Goal: Task Accomplishment & Management: Manage account settings

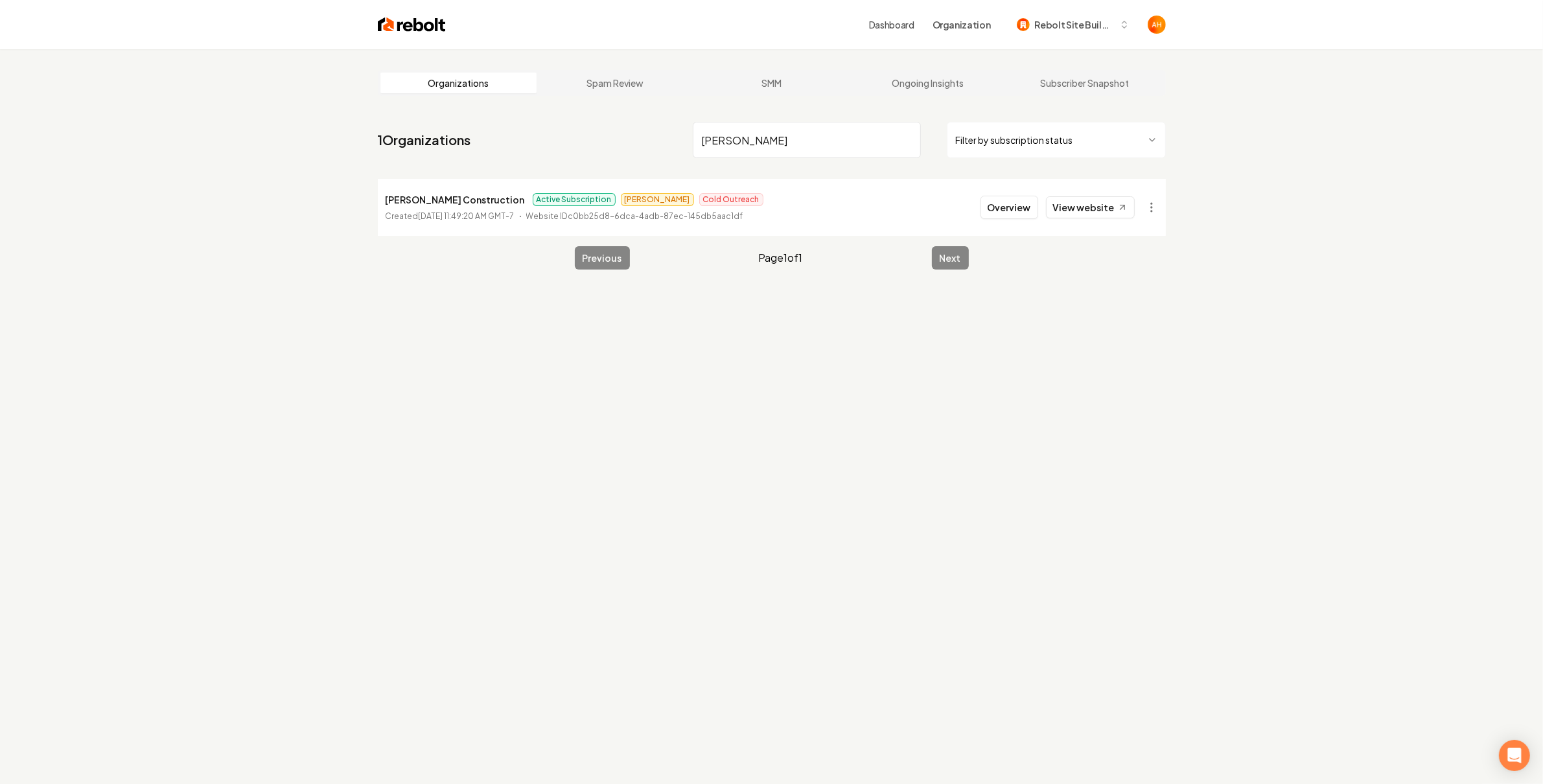
click at [785, 130] on input "[PERSON_NAME]" at bounding box center [807, 140] width 228 height 36
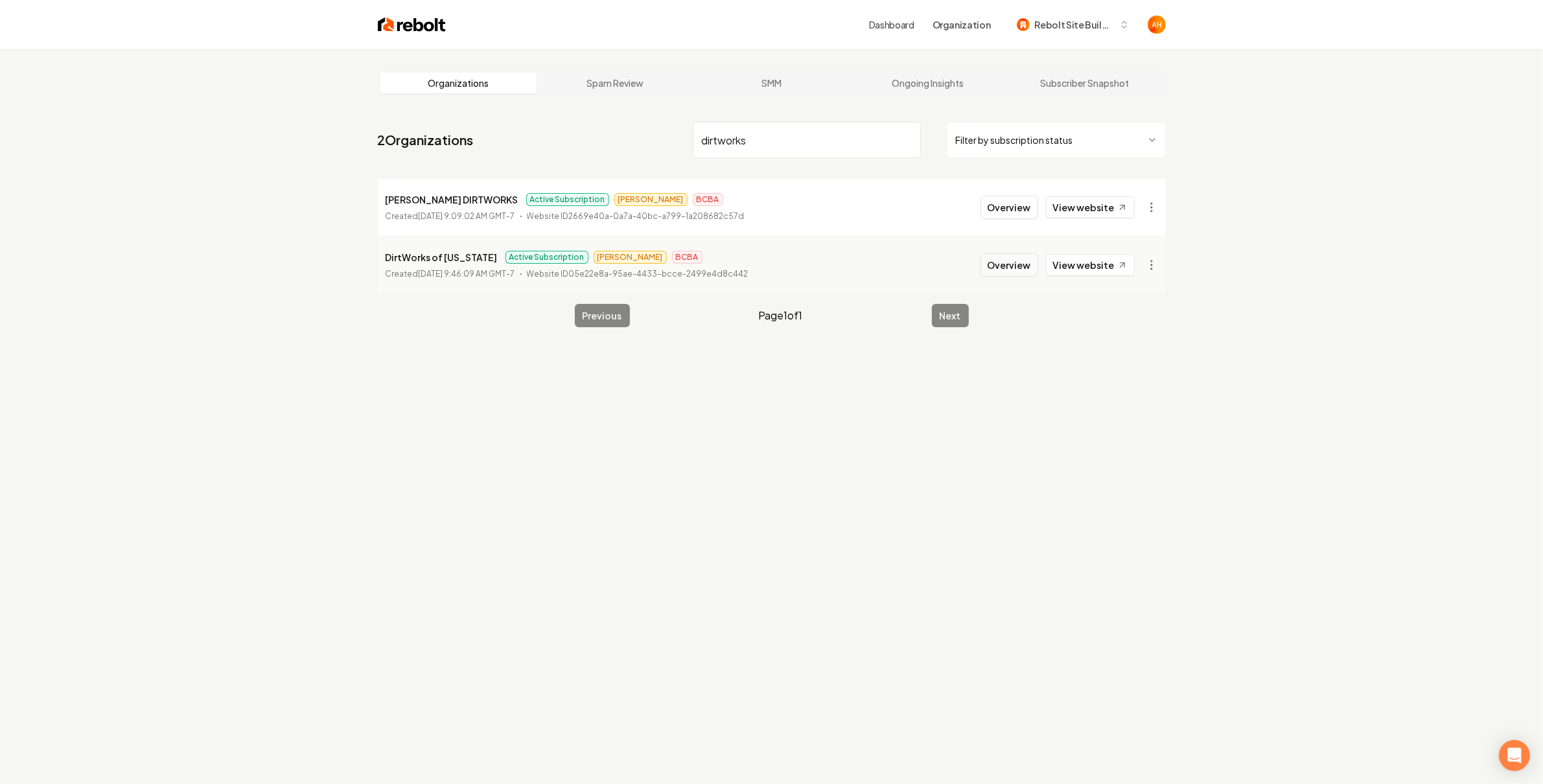
type input "dirtworks"
click at [1003, 261] on button "Overview" at bounding box center [1009, 265] width 58 height 23
drag, startPoint x: 1260, startPoint y: 372, endPoint x: 1236, endPoint y: 282, distance: 93.1
click at [1258, 347] on div "Organizations Spam Review SMM Ongoing Insights Subscriber Snapshot 2 Organizati…" at bounding box center [771, 441] width 1543 height 784
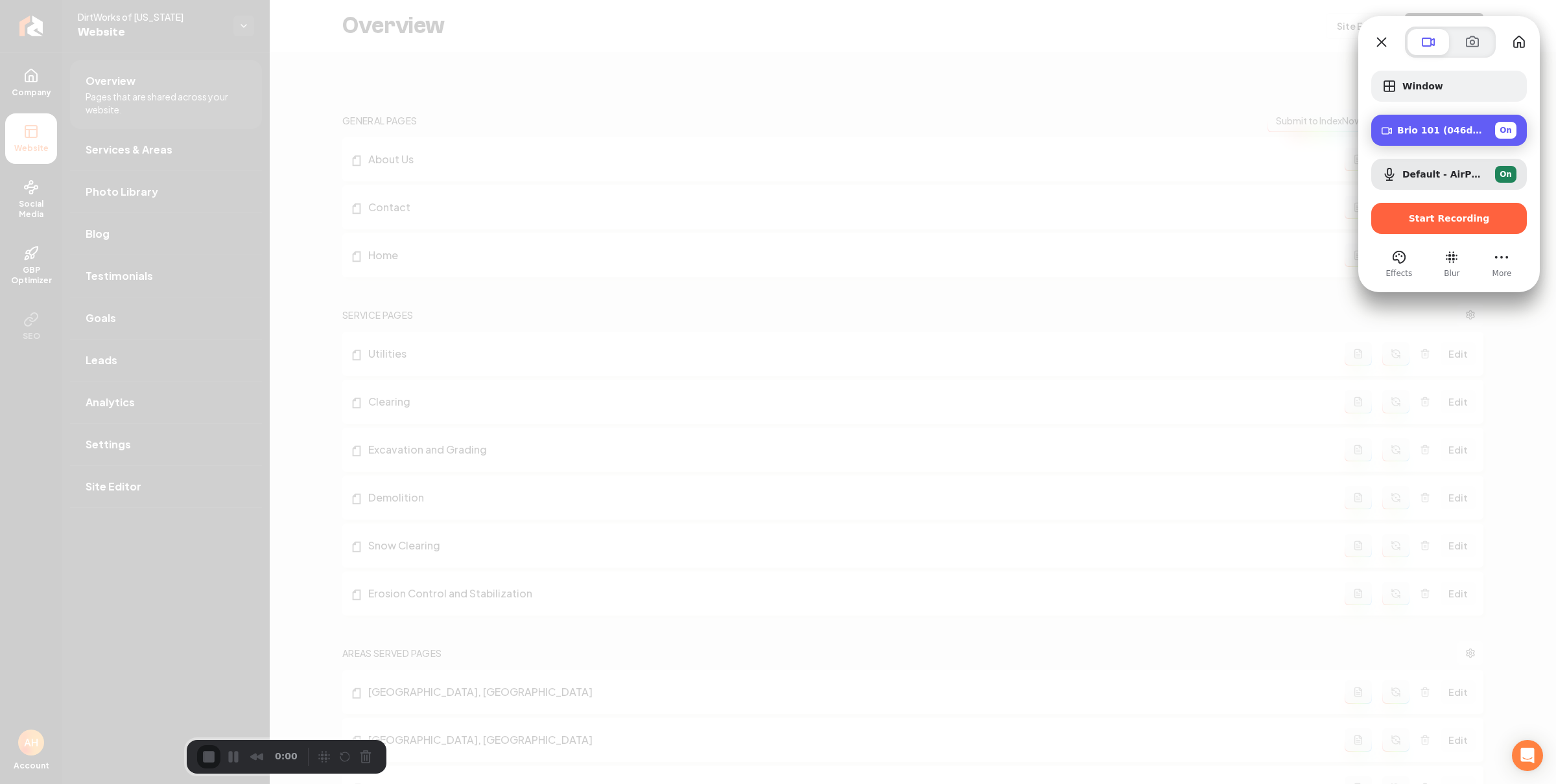
click at [1417, 122] on div "Brio 101 (046d:094d) On" at bounding box center [1456, 130] width 120 height 16
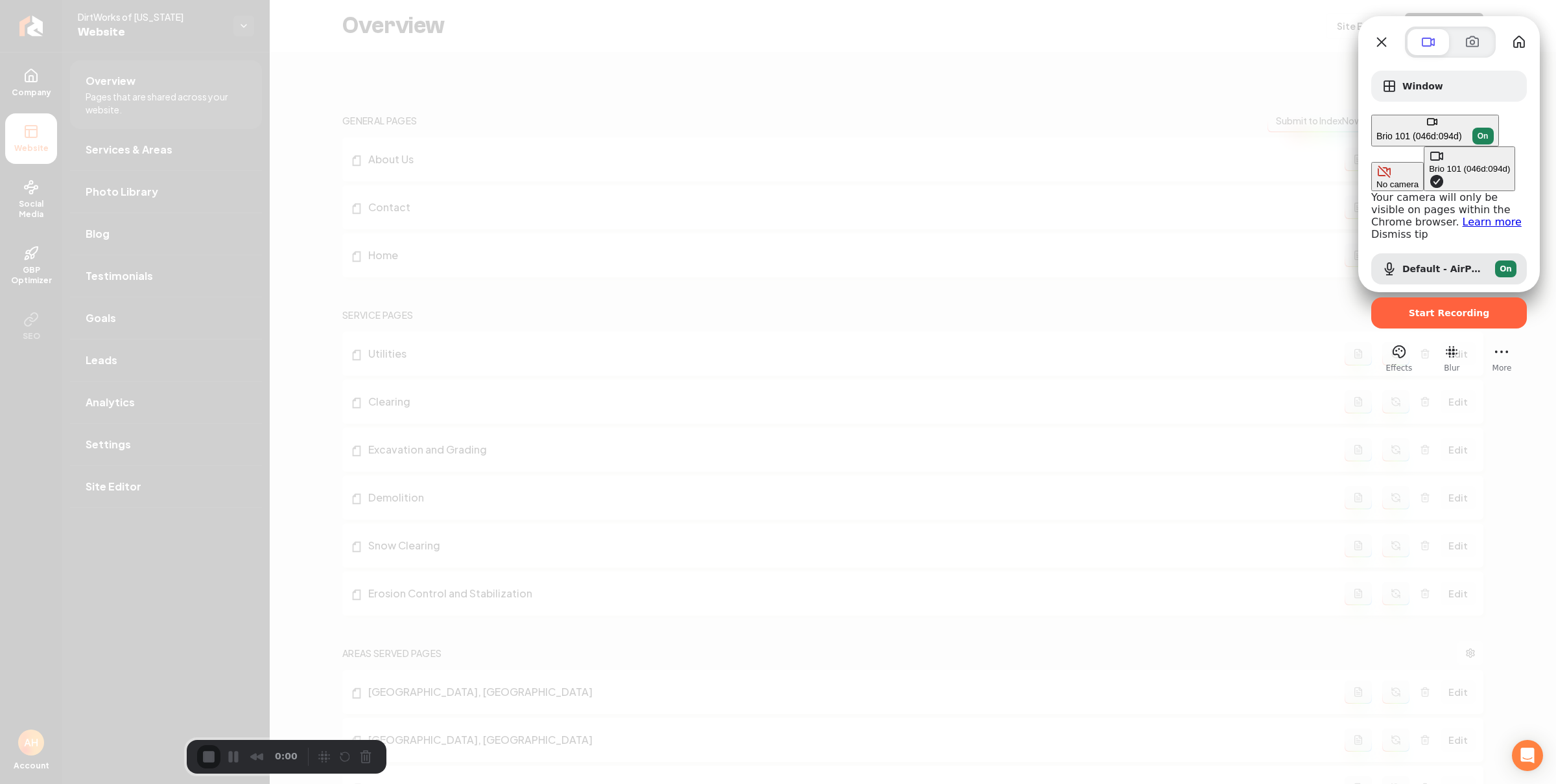
click at [1371, 162] on button "No camera" at bounding box center [1397, 177] width 53 height 29
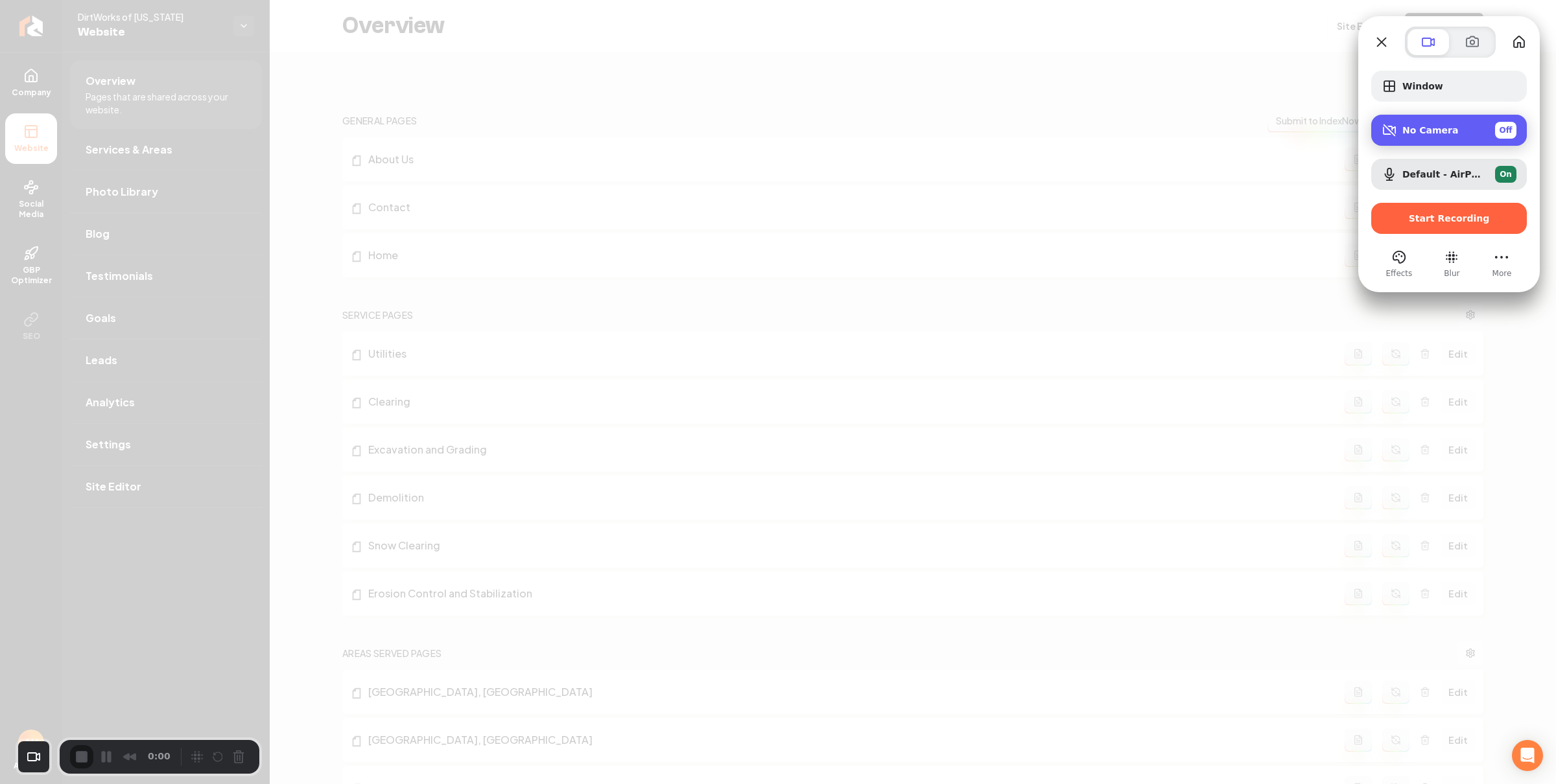
click at [1427, 140] on div "No Camera Off" at bounding box center [1449, 130] width 156 height 31
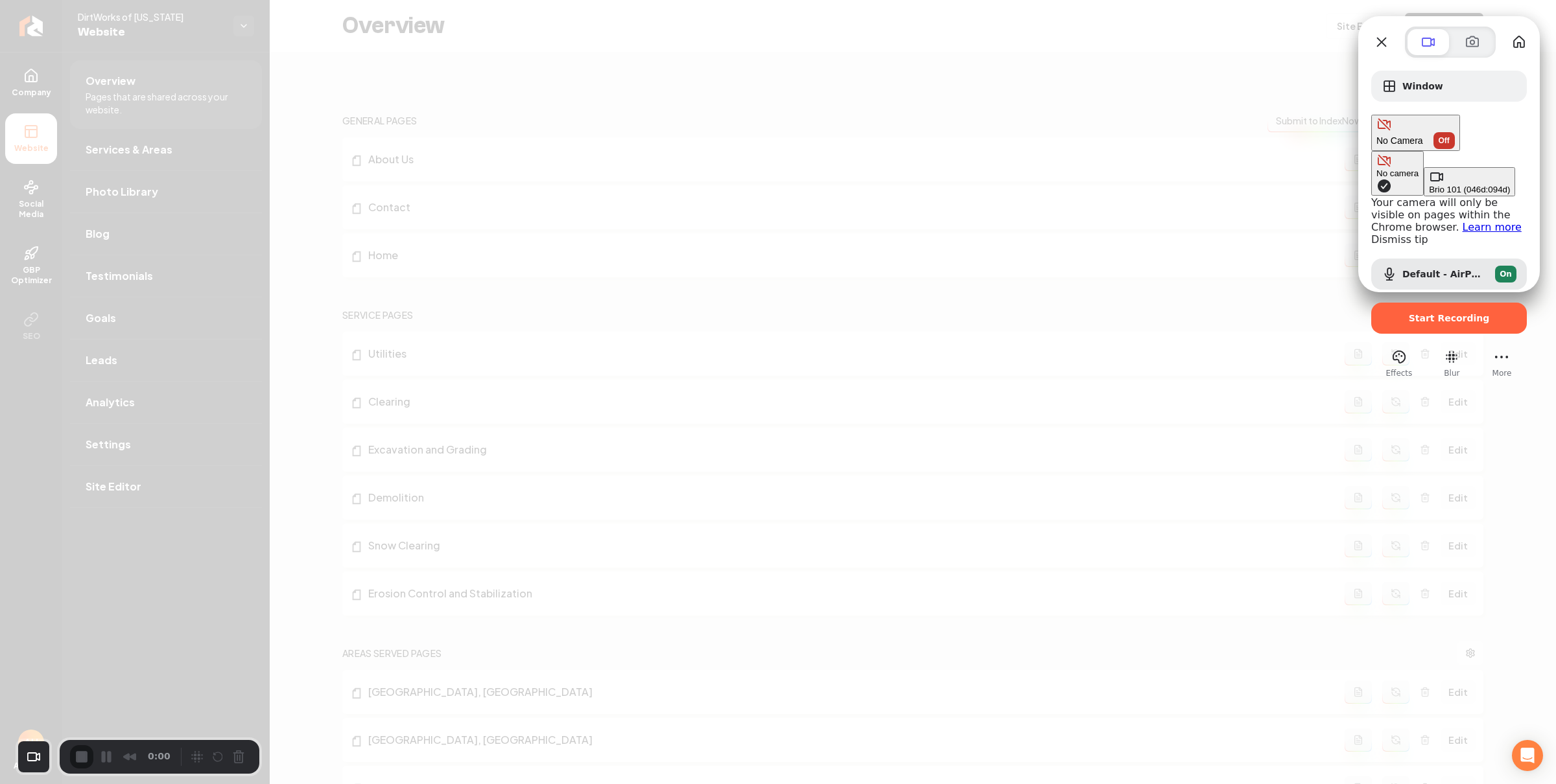
click at [1429, 185] on div "Brio 101 (046d:094d)" at bounding box center [1469, 189] width 81 height 10
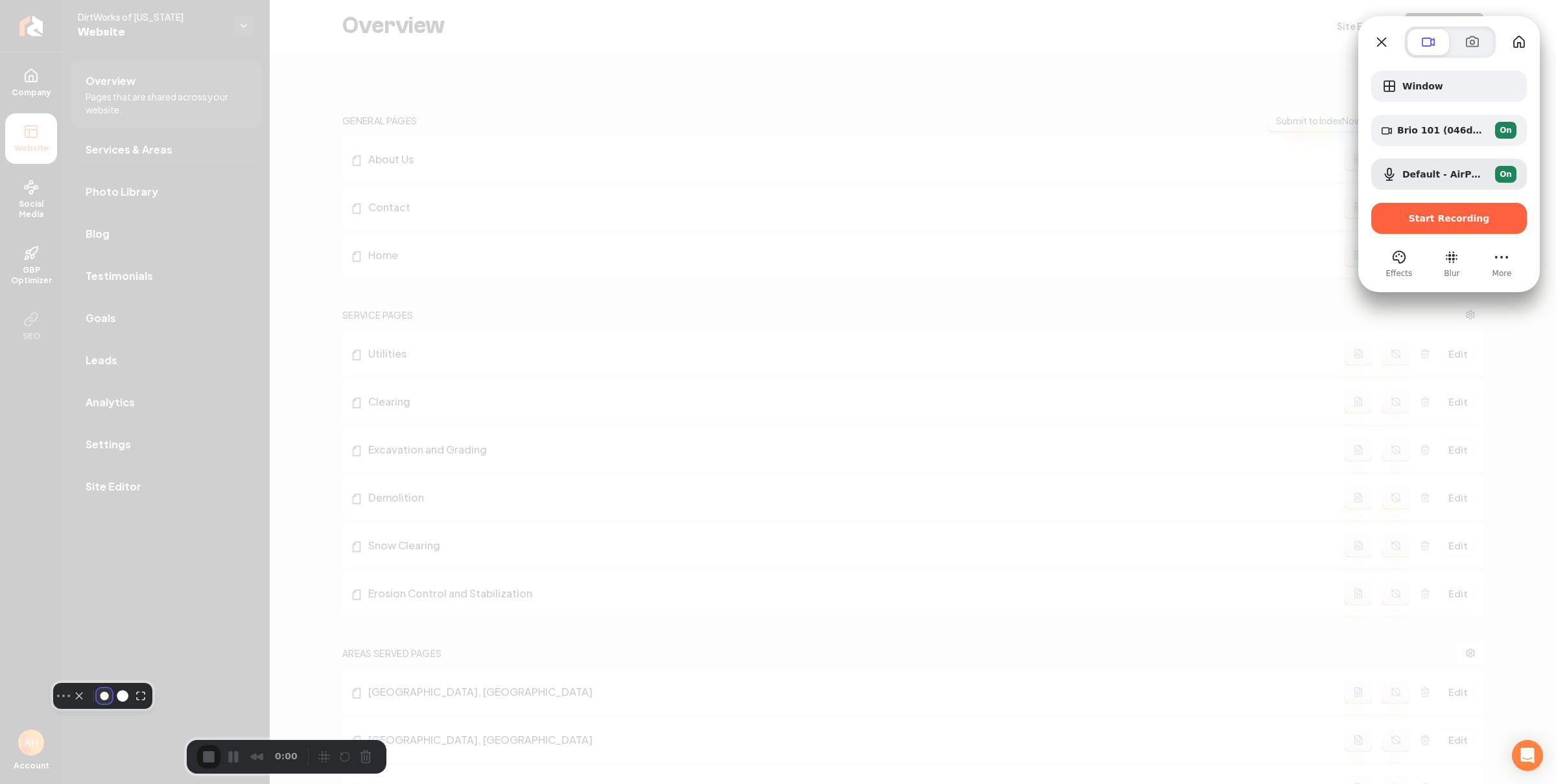
click at [96, 704] on button "Resize small" at bounding box center [104, 697] width 16 height 16
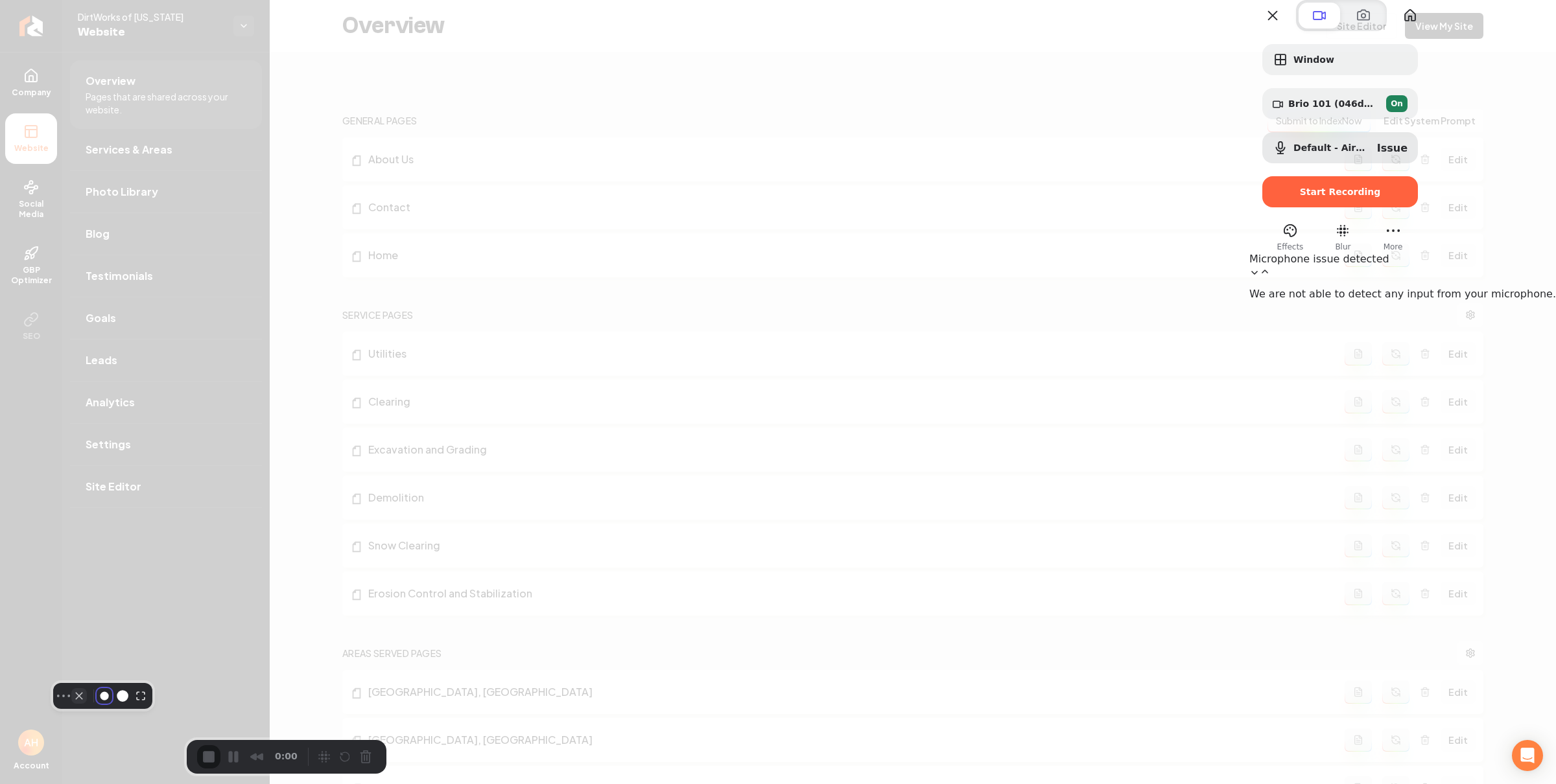
click at [71, 704] on button "Camera off" at bounding box center [79, 697] width 16 height 16
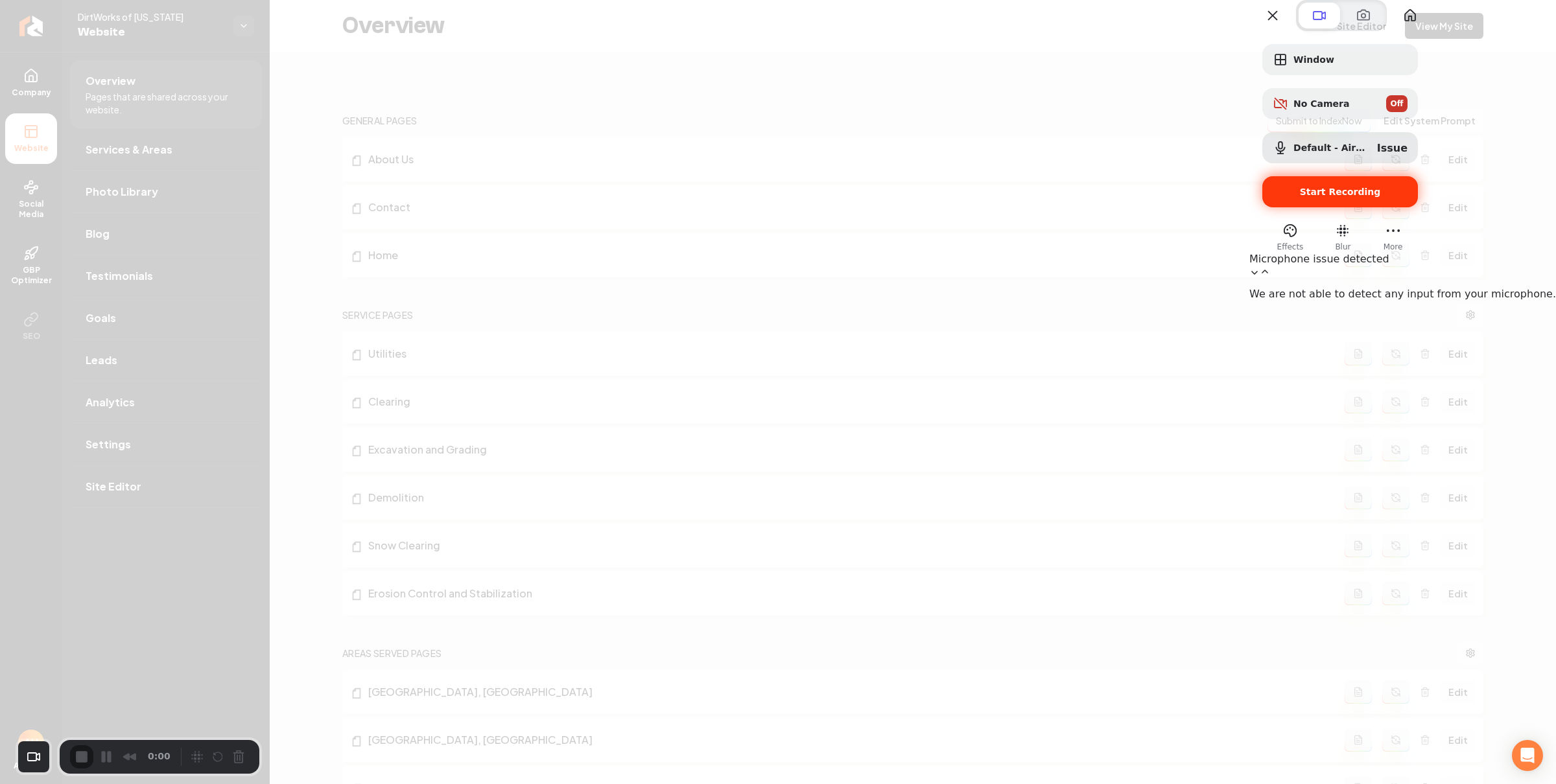
click at [1381, 197] on span "Start Recording" at bounding box center [1340, 191] width 81 height 10
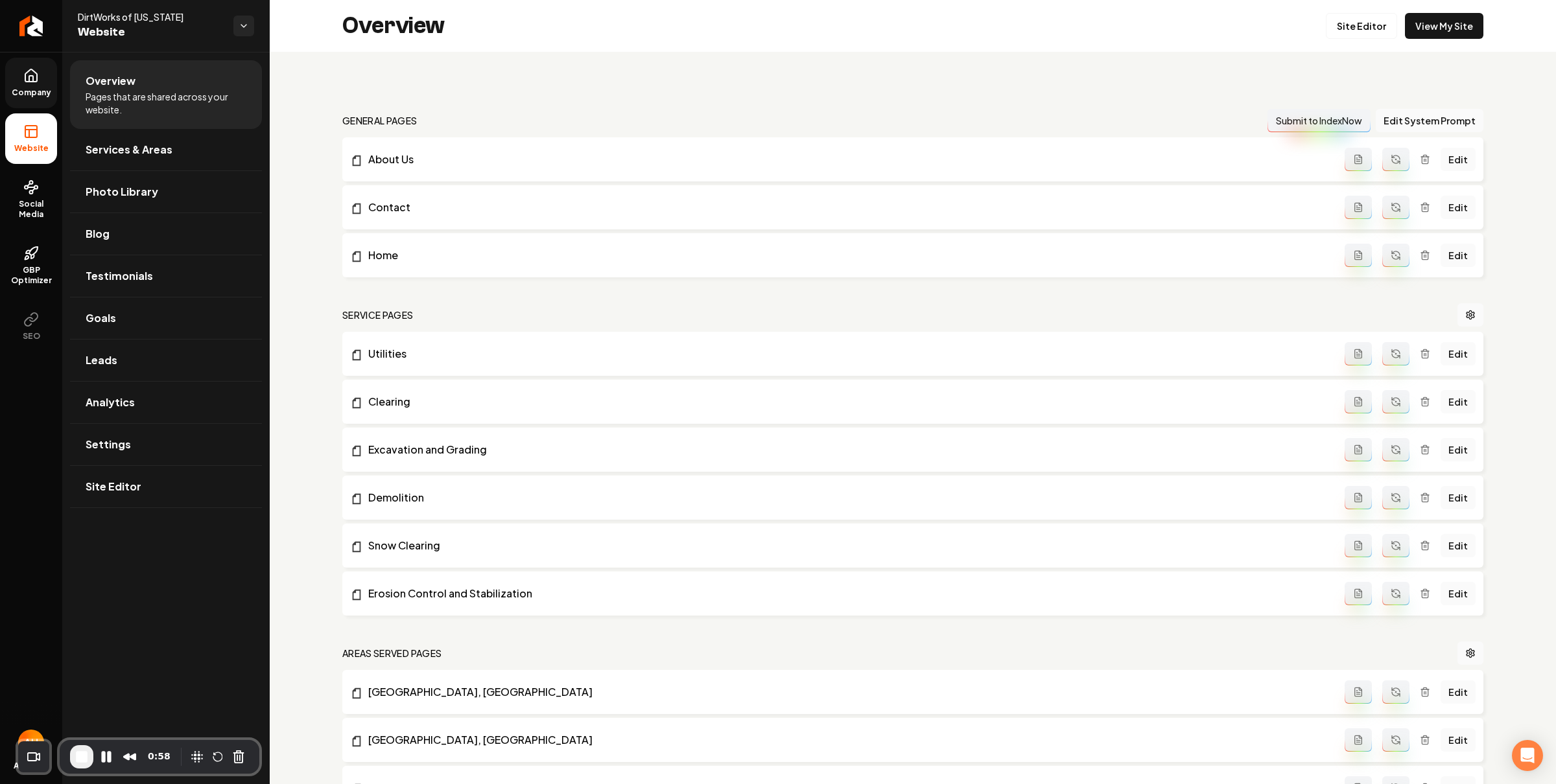
click at [32, 75] on icon at bounding box center [31, 76] width 16 height 16
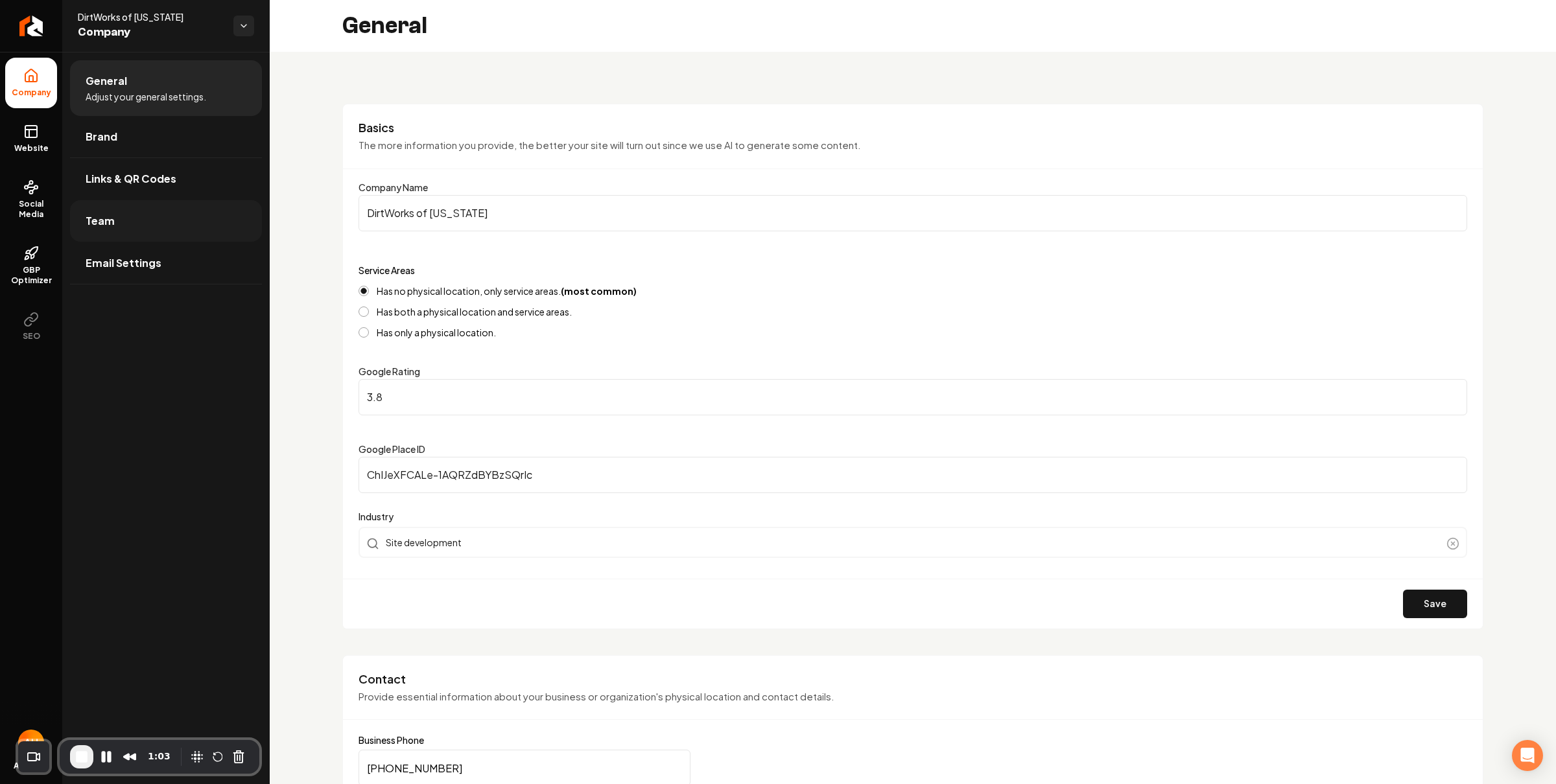
click at [148, 215] on link "Team" at bounding box center [165, 221] width 191 height 42
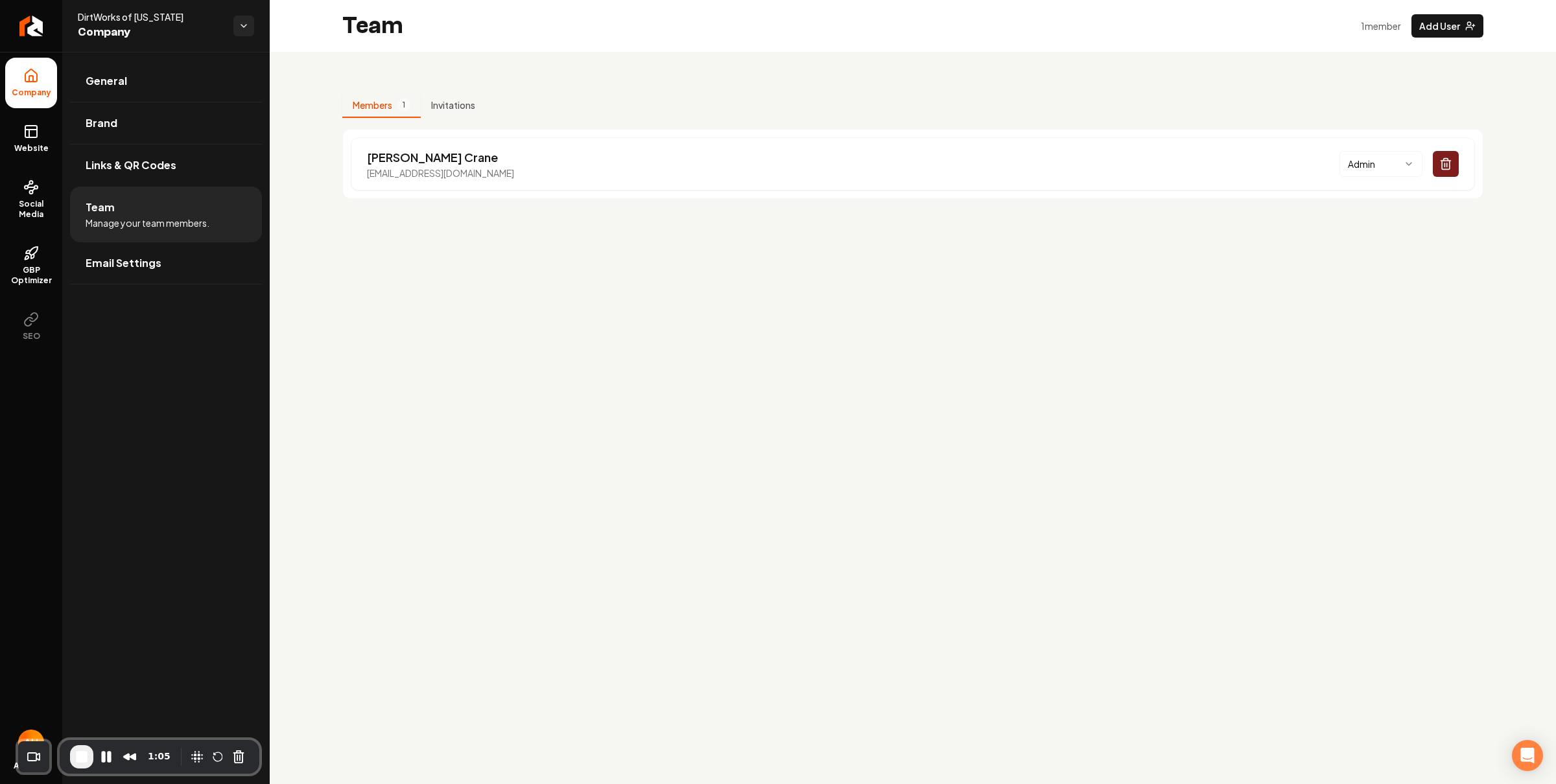
click at [650, 50] on div "Team 1 member Add User" at bounding box center [912, 26] width 1286 height 52
drag, startPoint x: 444, startPoint y: 176, endPoint x: 353, endPoint y: 172, distance: 91.1
click at [353, 172] on div "Nick Crane info@dirtworksofvirginia.com Admin" at bounding box center [912, 164] width 1124 height 53
click at [411, 179] on div "Nick Crane info@dirtworksofvirginia.com Admin" at bounding box center [912, 164] width 1124 height 53
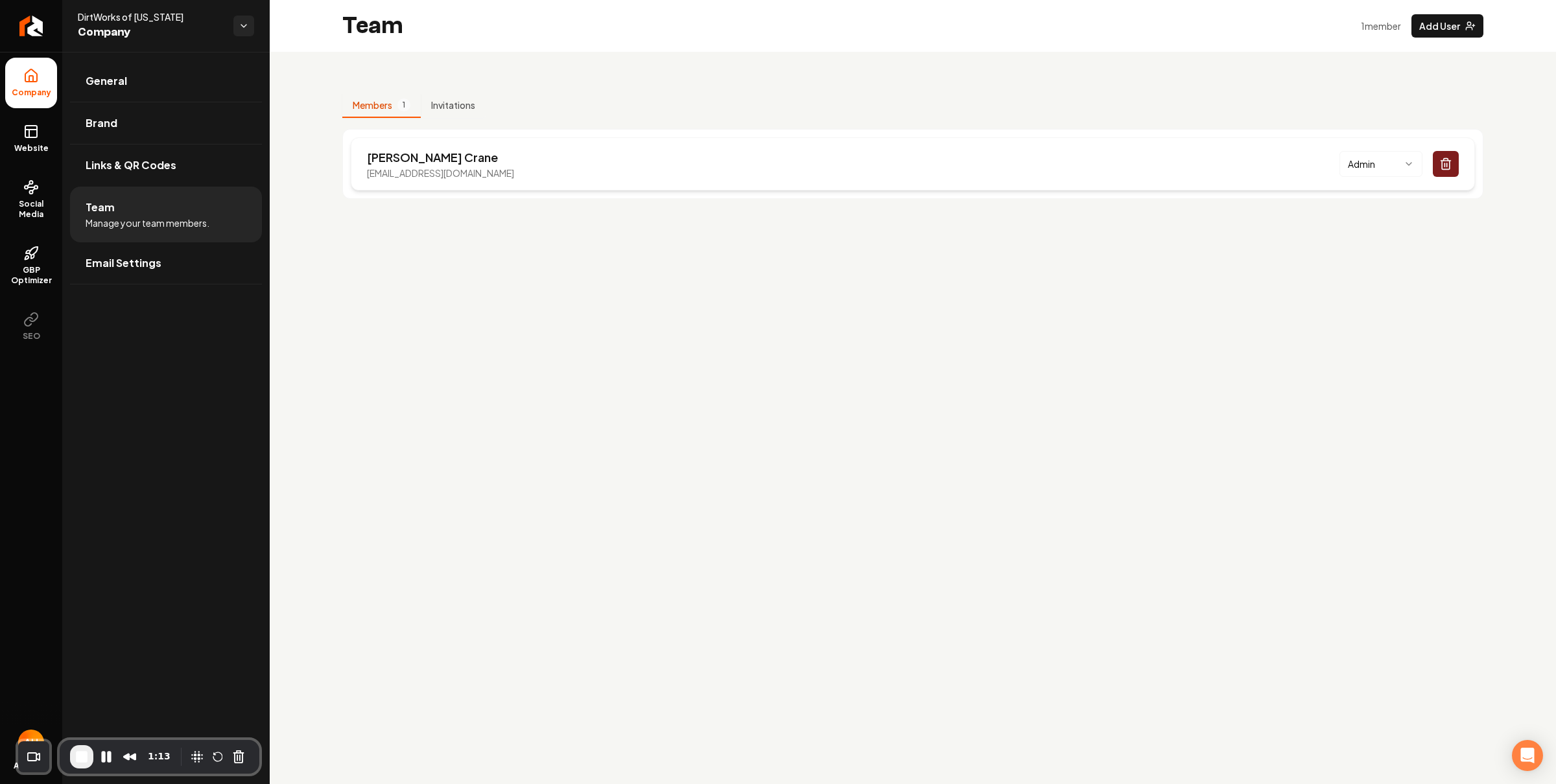
click at [415, 175] on p "info@dirtworksofvirginia.com" at bounding box center [440, 172] width 147 height 13
click at [416, 174] on p "info@dirtworksofvirginia.com" at bounding box center [440, 172] width 147 height 13
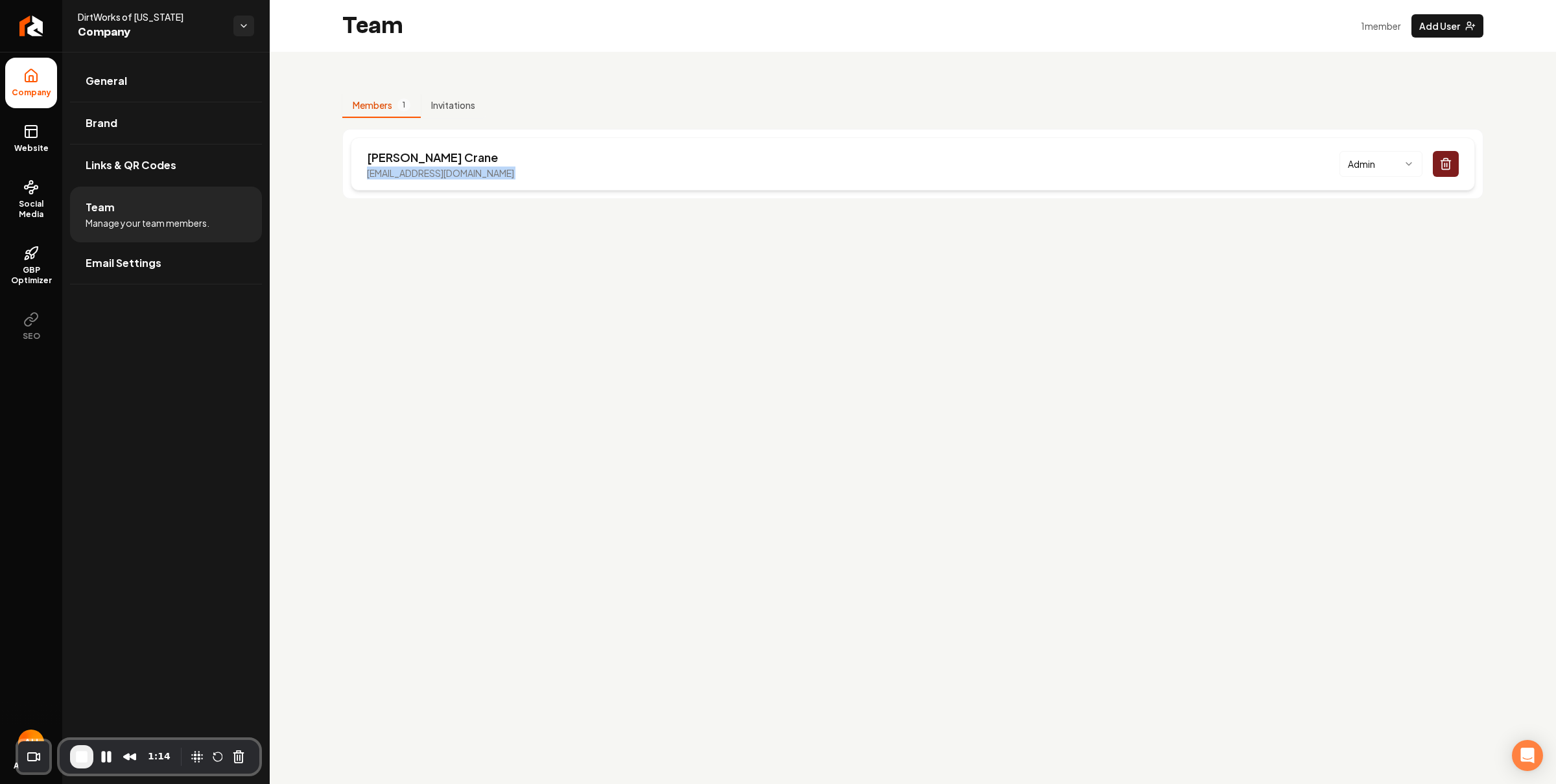
click at [416, 174] on p "info@dirtworksofvirginia.com" at bounding box center [440, 172] width 147 height 13
click at [36, 137] on rect at bounding box center [30, 131] width 11 height 11
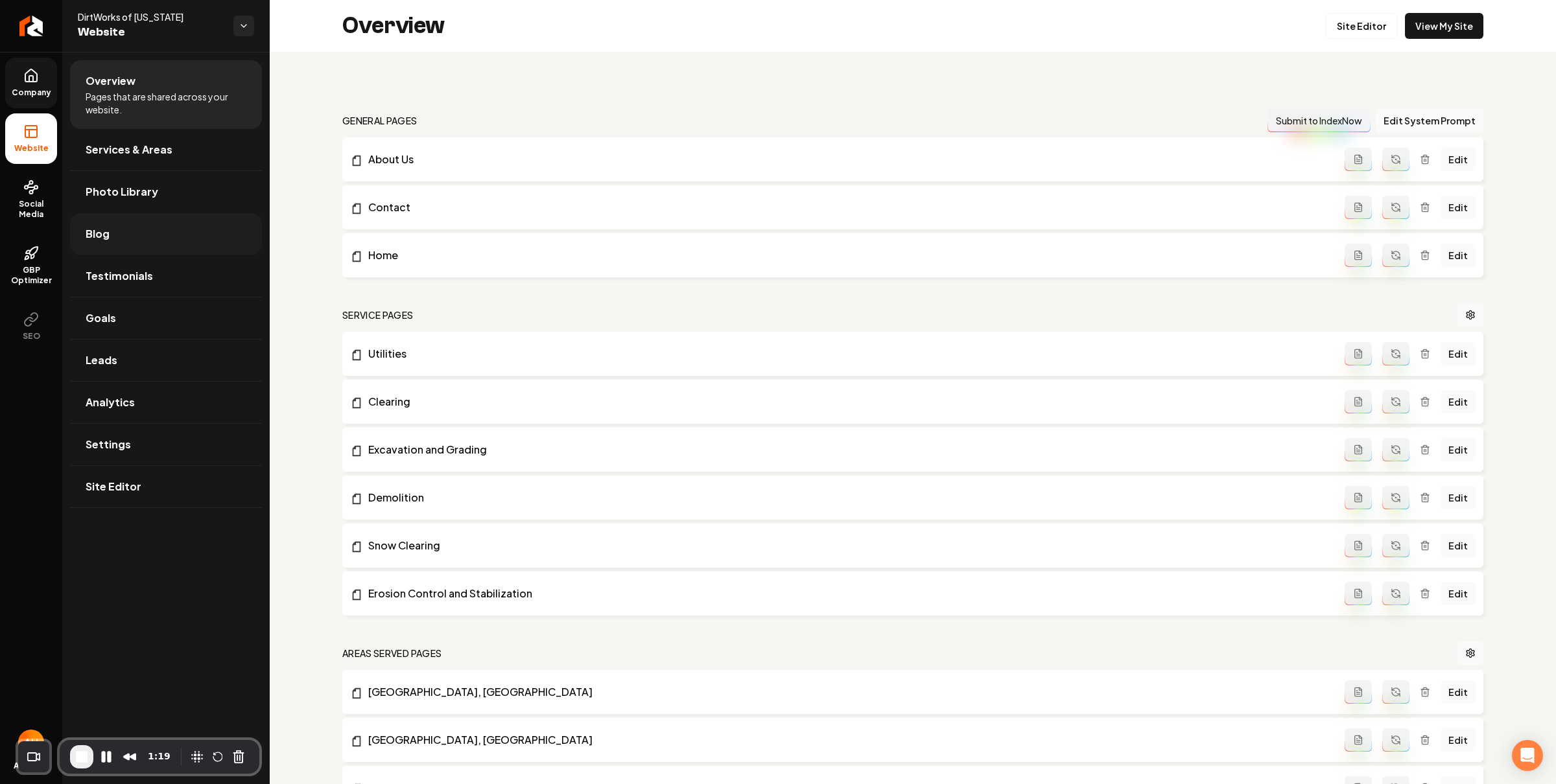
click at [119, 235] on link "Blog" at bounding box center [165, 234] width 191 height 42
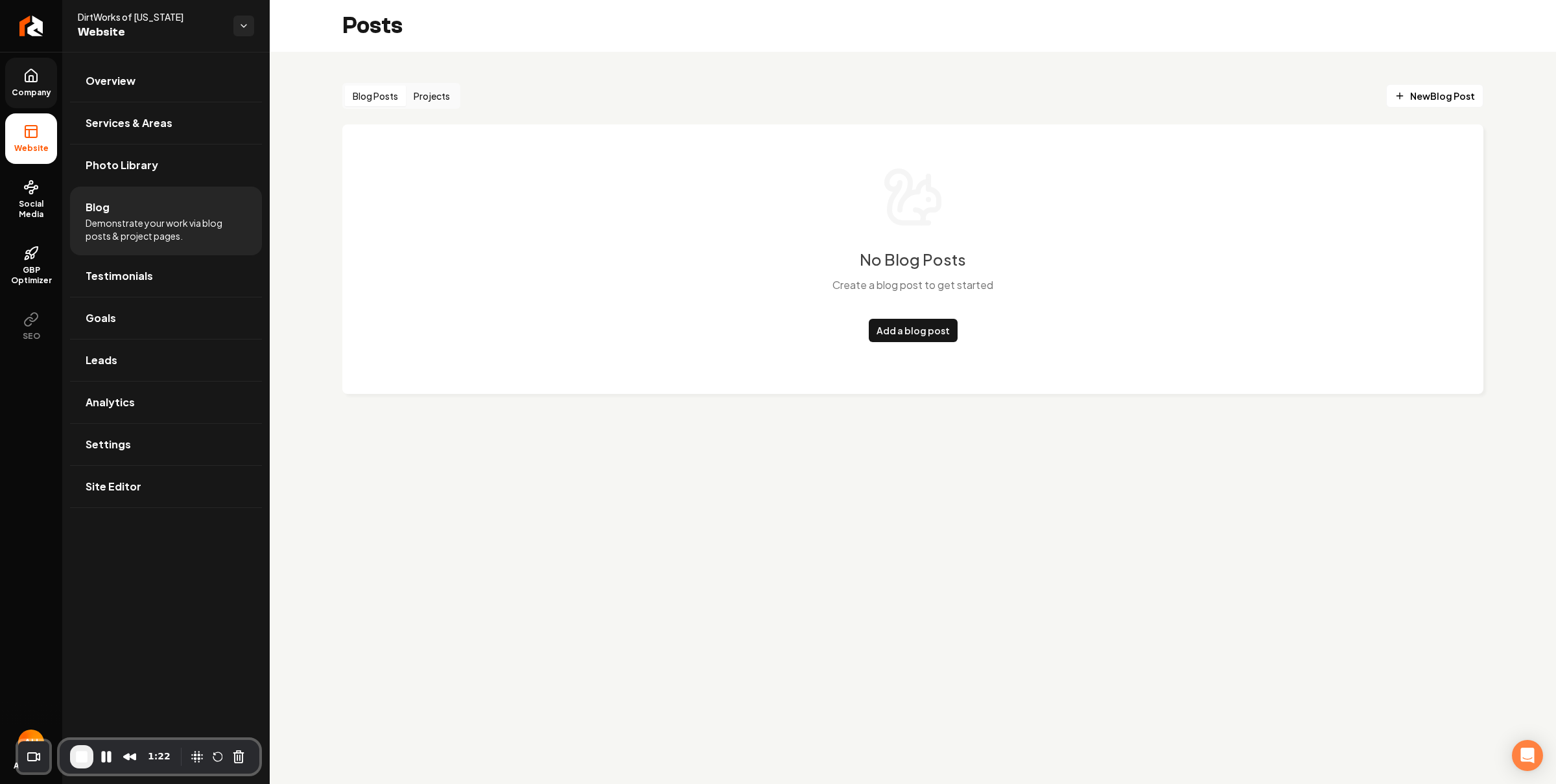
click at [424, 103] on button "Projects" at bounding box center [431, 96] width 52 height 21
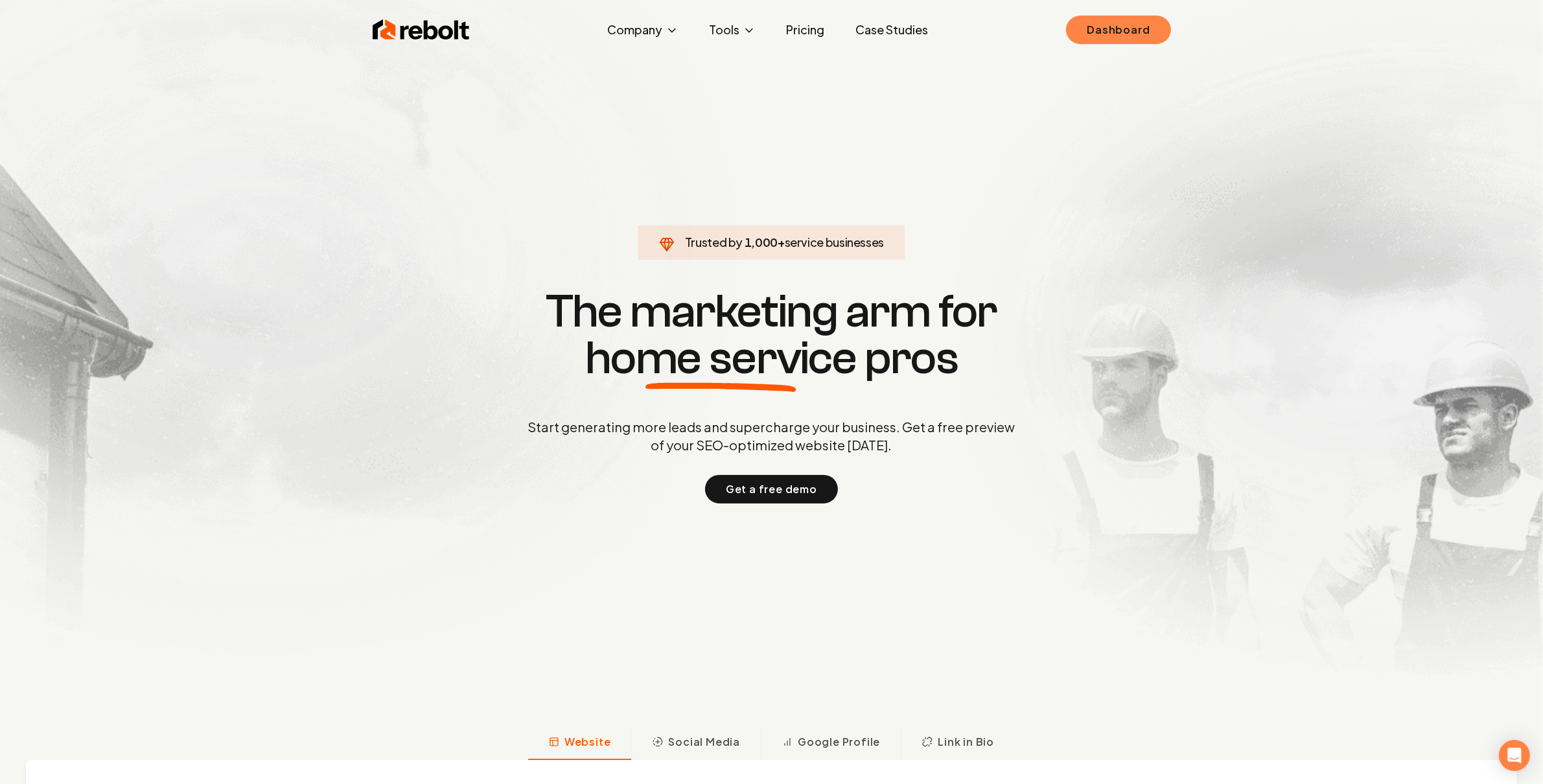
click at [1150, 32] on link "Dashboard" at bounding box center [1118, 29] width 104 height 29
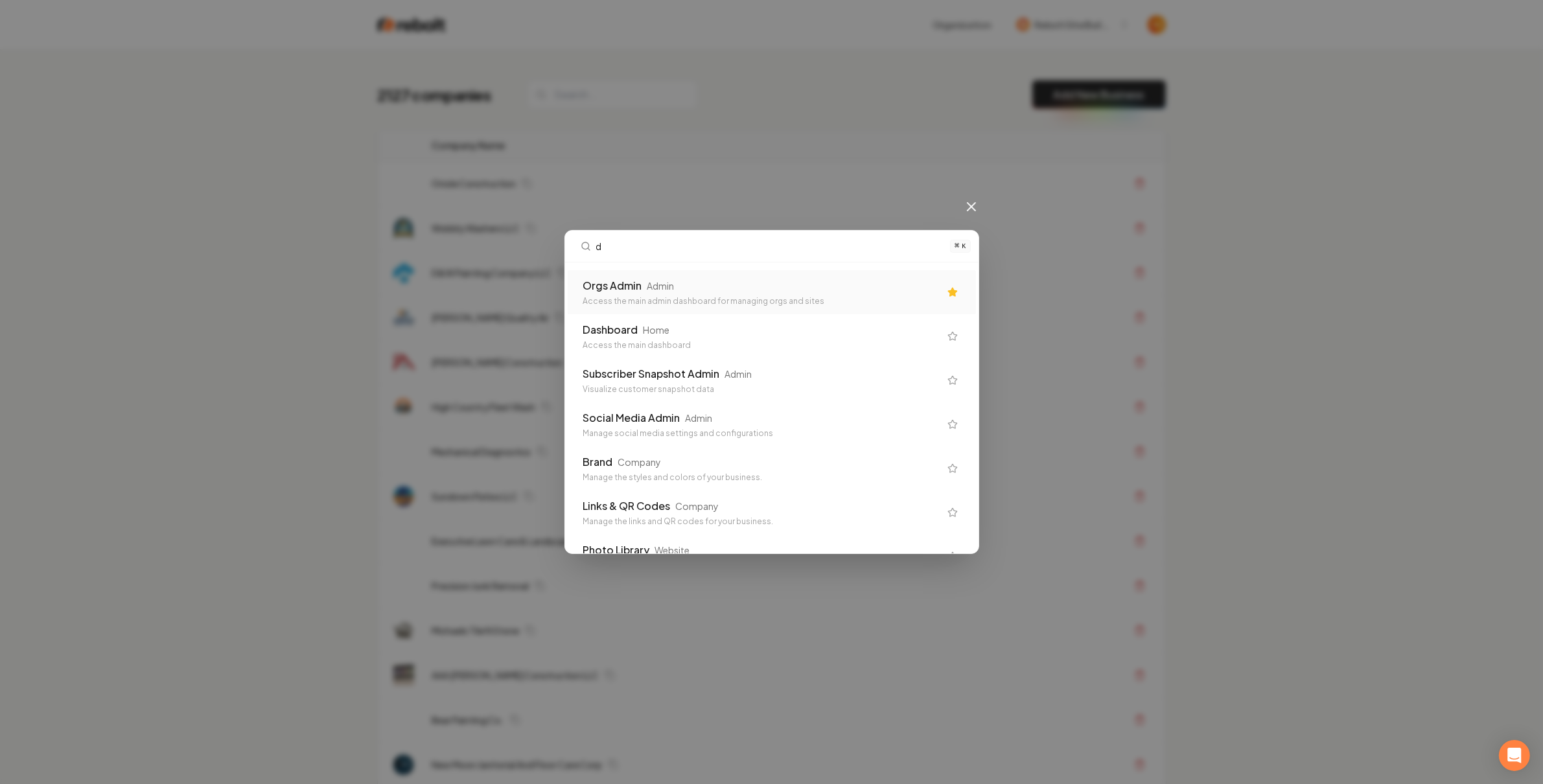
type input "d"
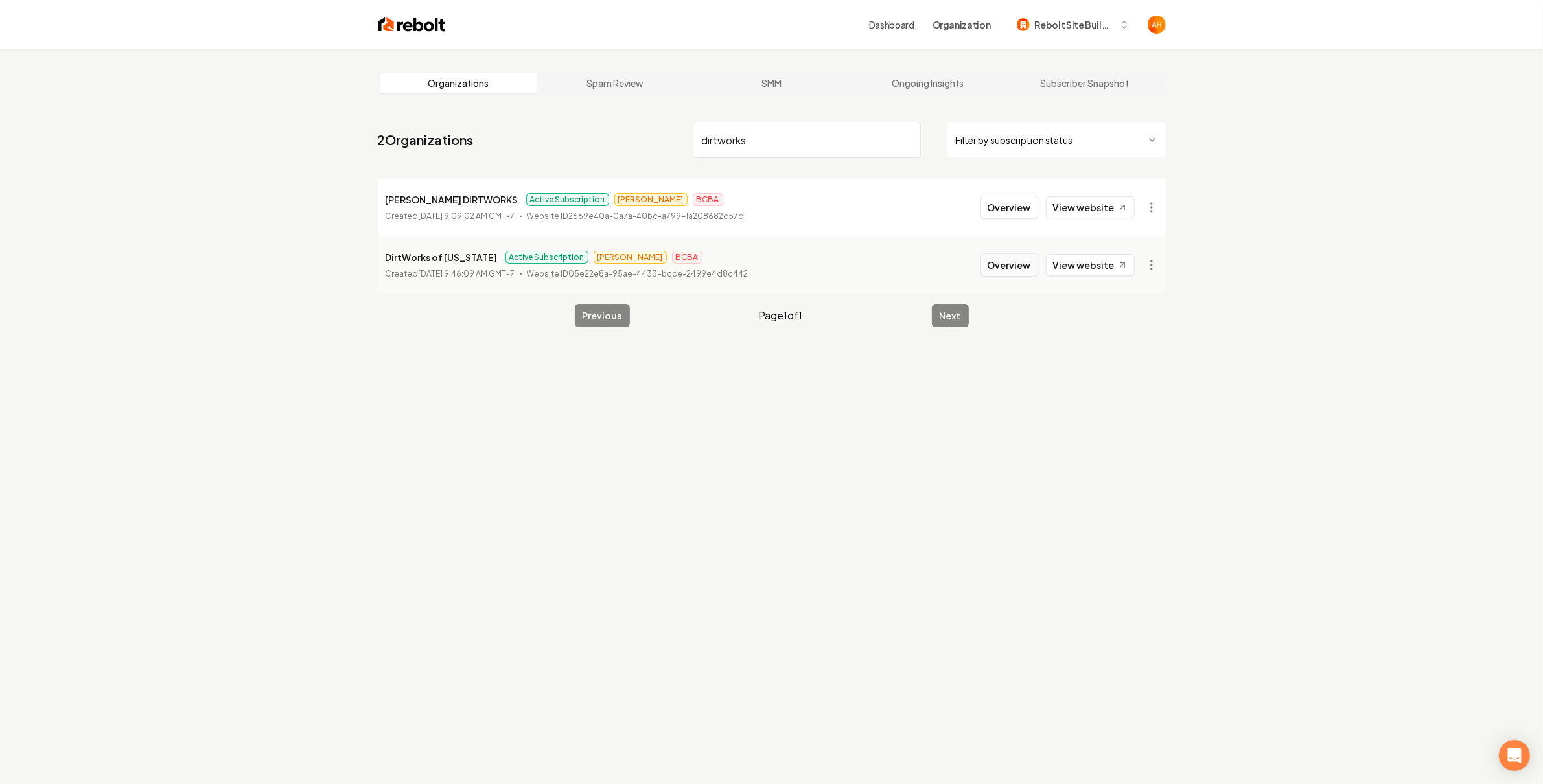
type input "dirtworks"
click at [994, 274] on button "Overview" at bounding box center [1009, 265] width 58 height 23
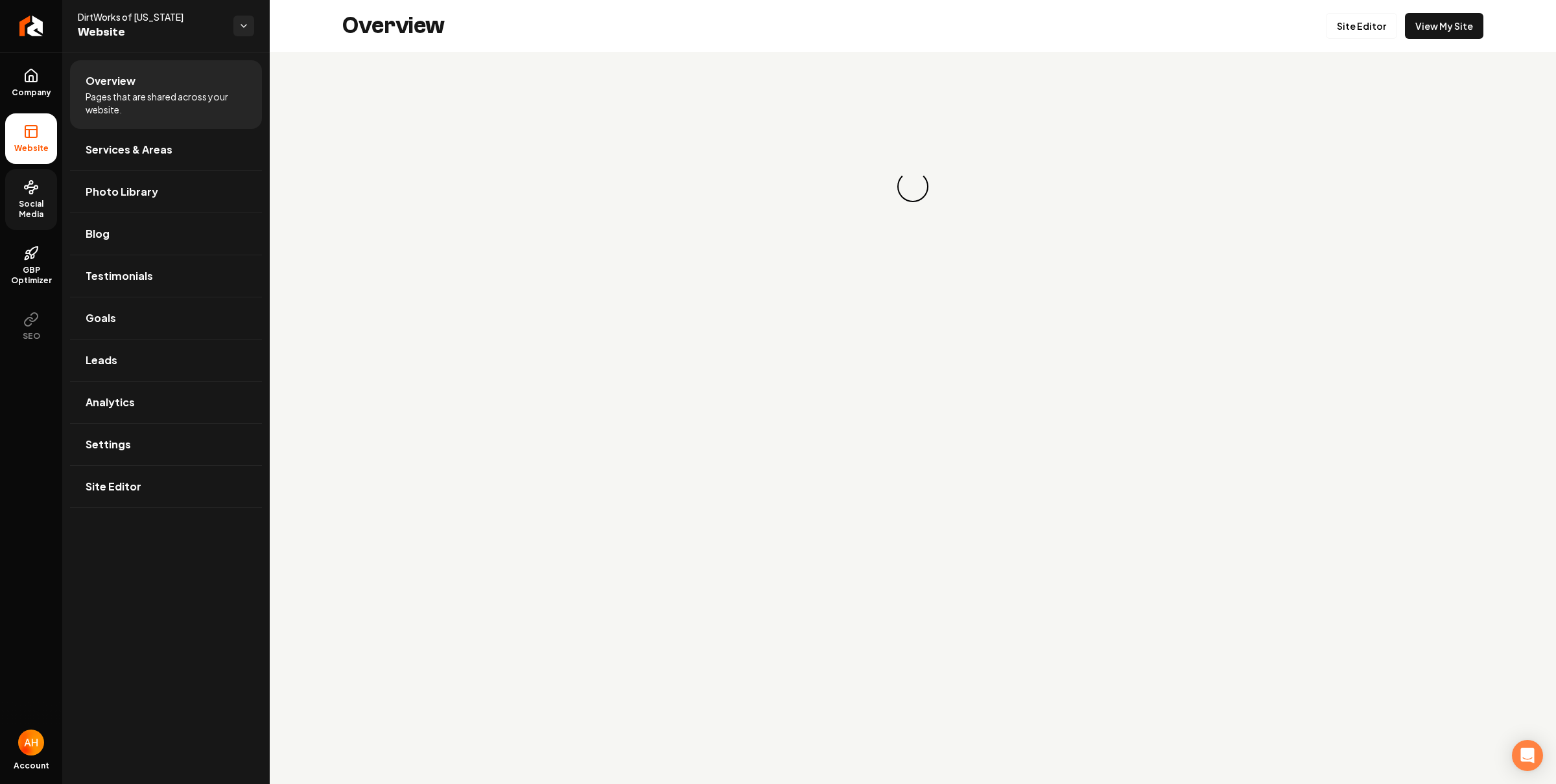
click at [19, 201] on span "Social Media" at bounding box center [31, 210] width 52 height 21
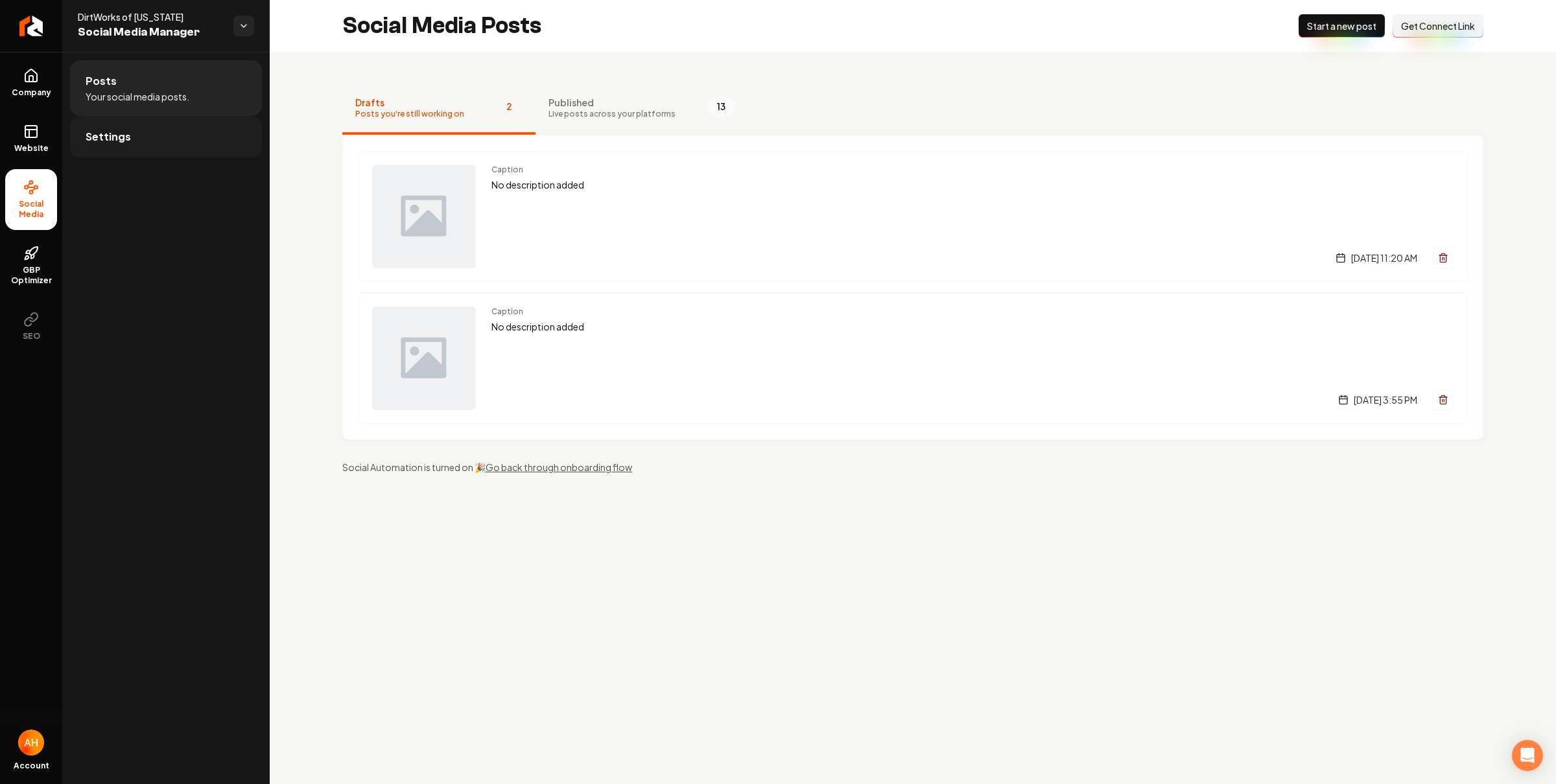
click at [169, 144] on link "Settings" at bounding box center [165, 137] width 191 height 42
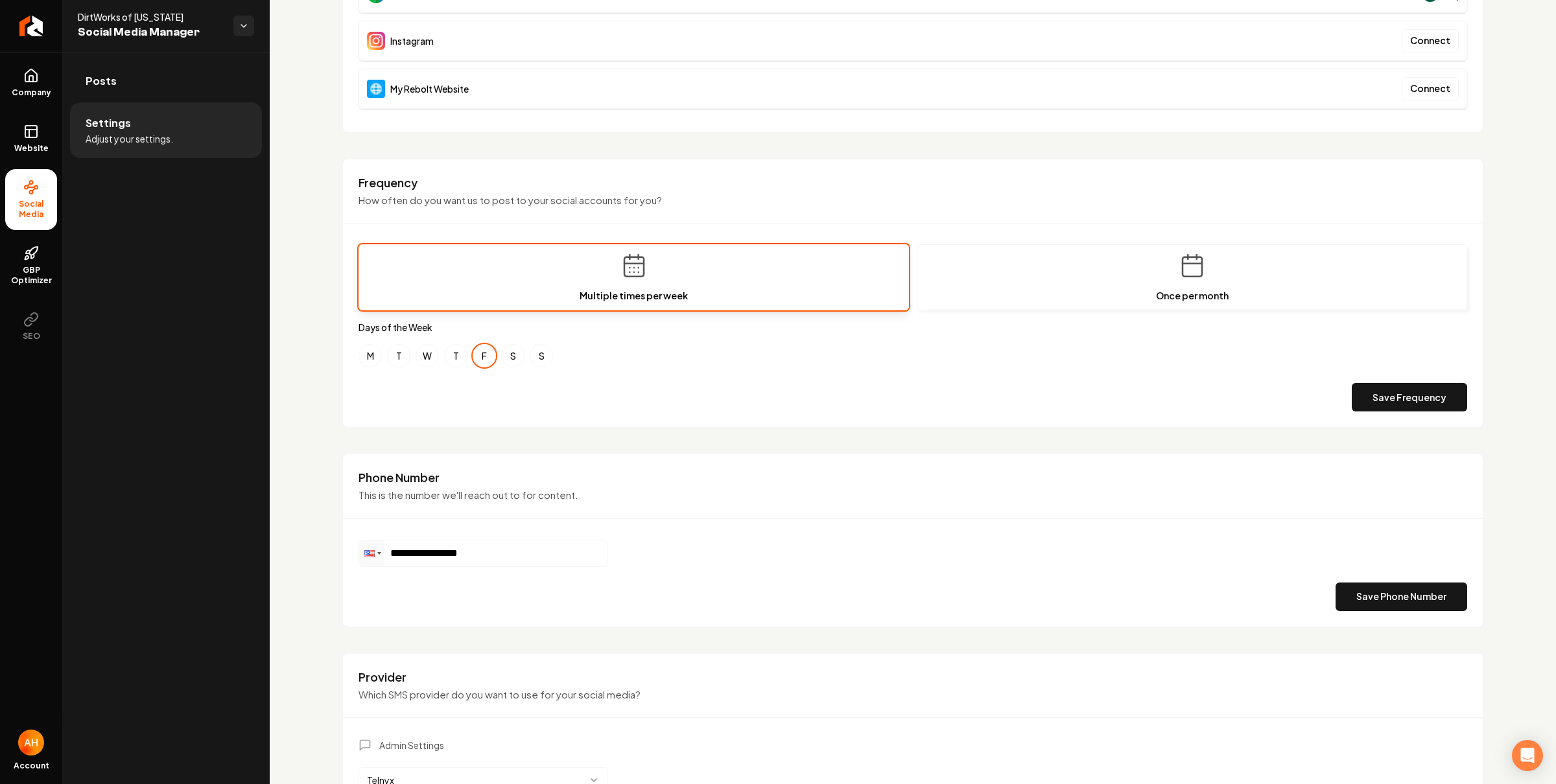
scroll to position [385, 0]
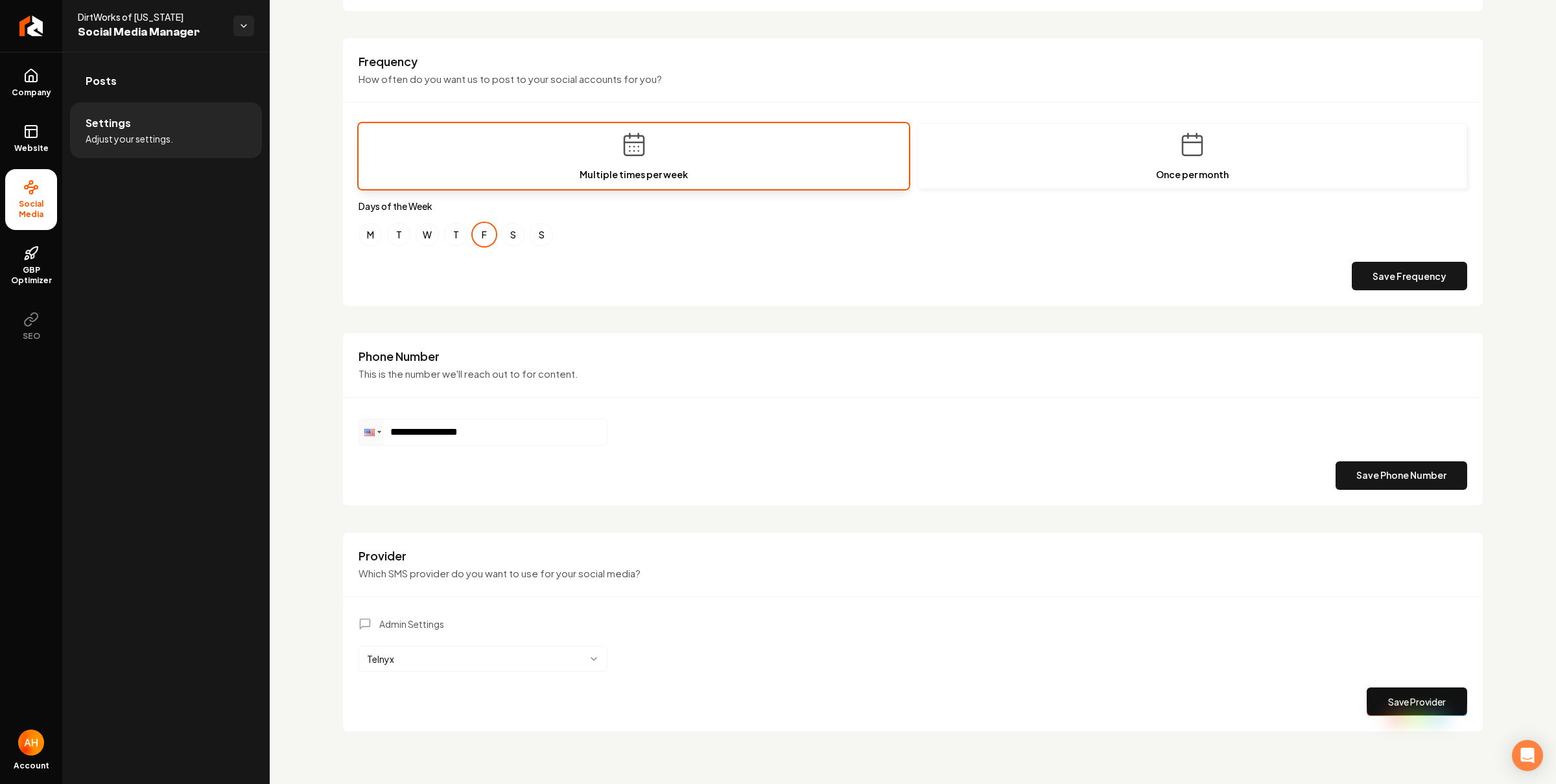
click at [570, 656] on html "**********" at bounding box center [778, 392] width 1556 height 784
click at [1420, 690] on button "Save Provider" at bounding box center [1417, 702] width 100 height 29
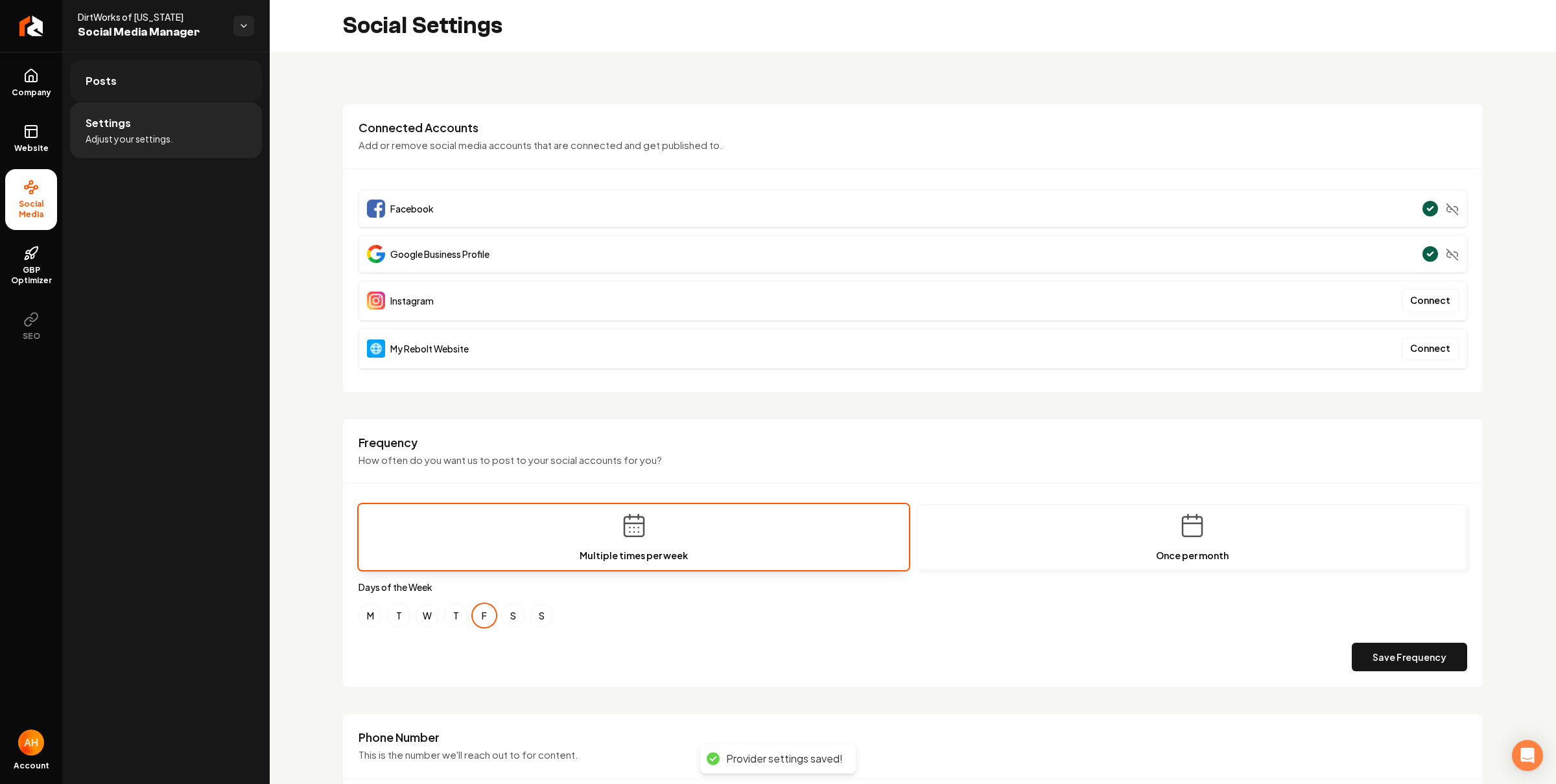
click at [194, 94] on link "Posts" at bounding box center [165, 81] width 191 height 42
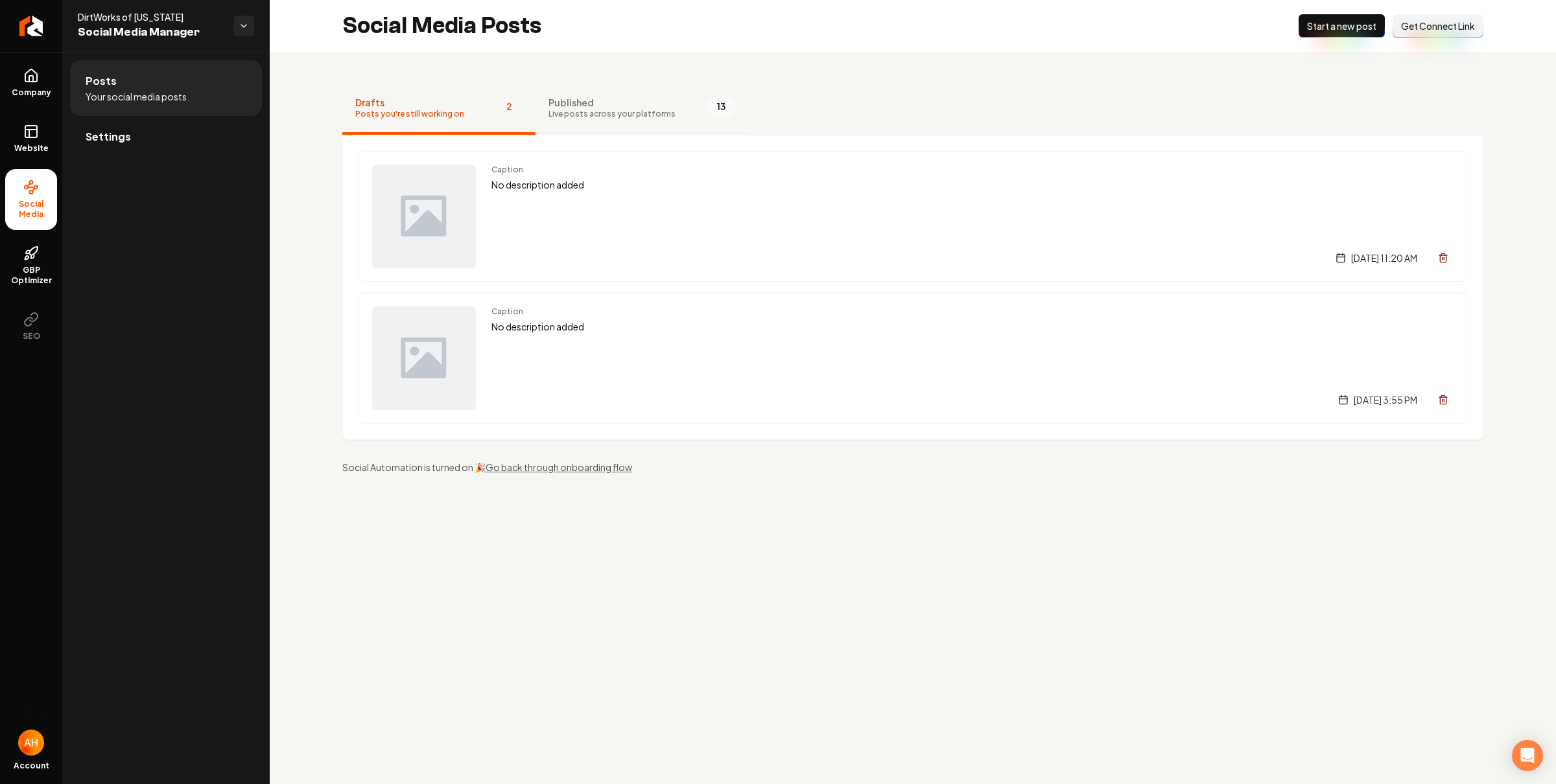
click at [601, 109] on span "Live posts across your platforms" at bounding box center [612, 114] width 127 height 10
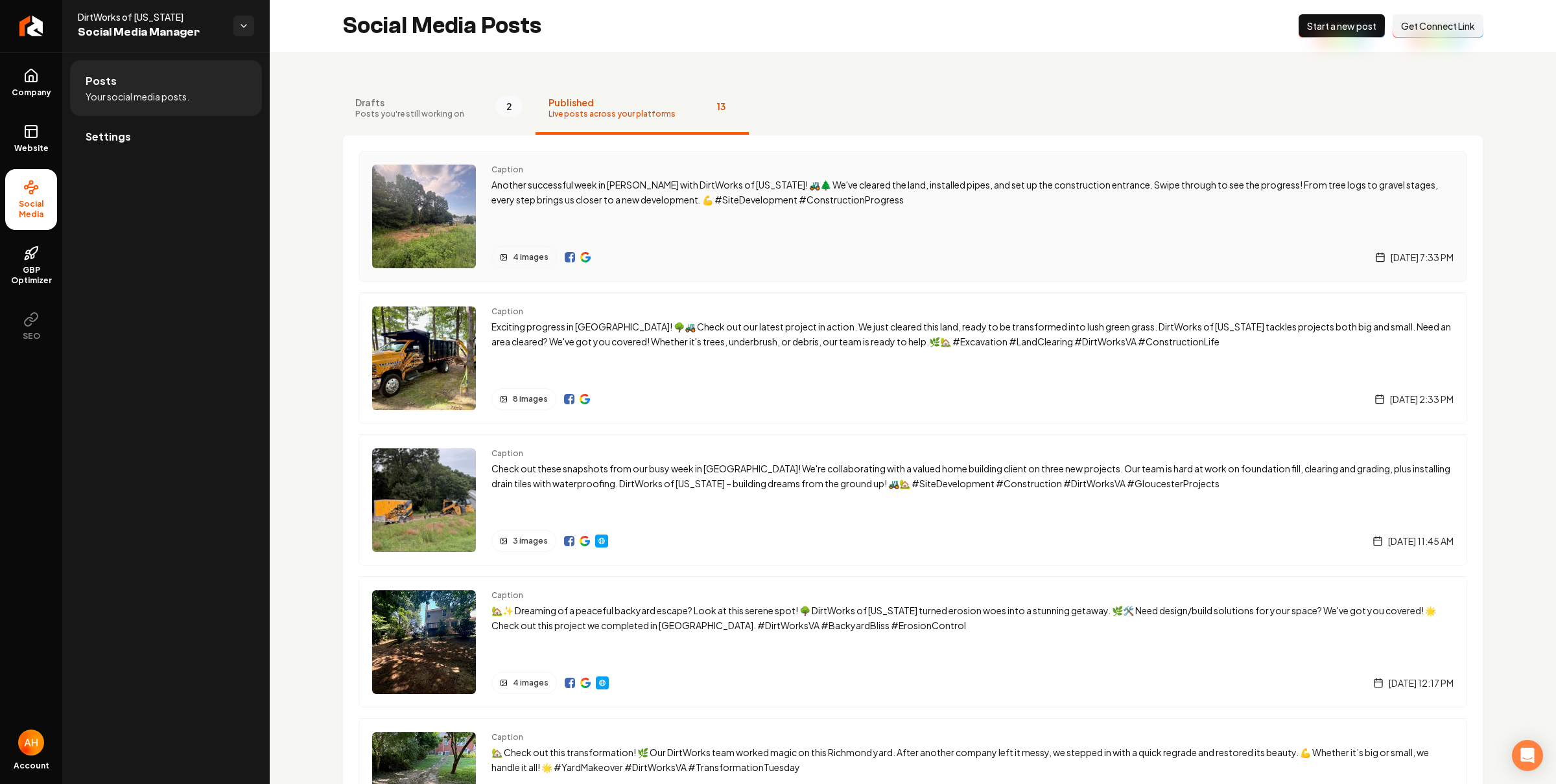
click at [706, 224] on div "Caption Another successful week in Hayes with DirtWorks of Virginia! 🚜🌲 We've c…" at bounding box center [972, 217] width 962 height 104
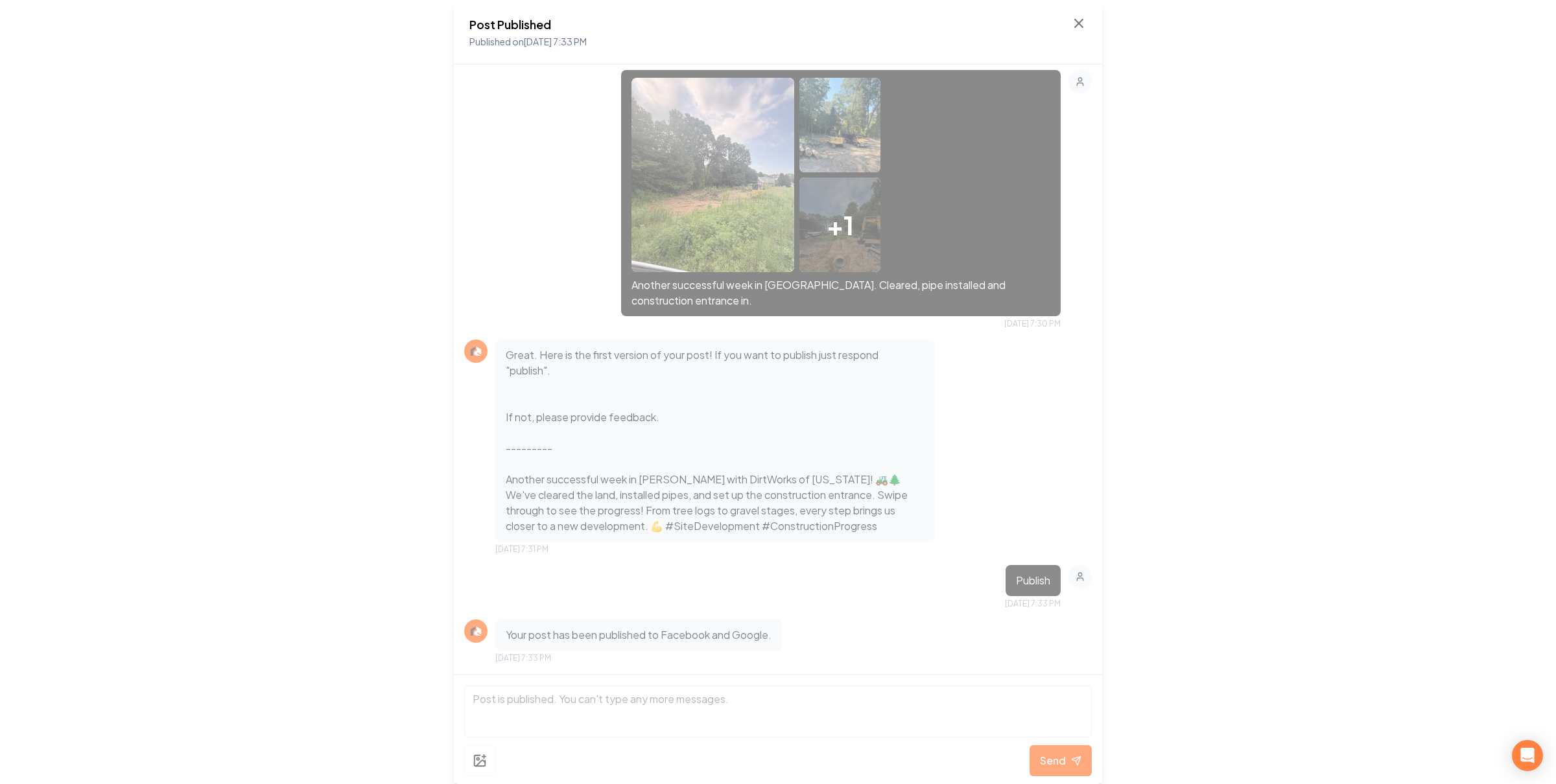
scroll to position [2243, 0]
click at [1073, 25] on icon at bounding box center [1079, 23] width 16 height 16
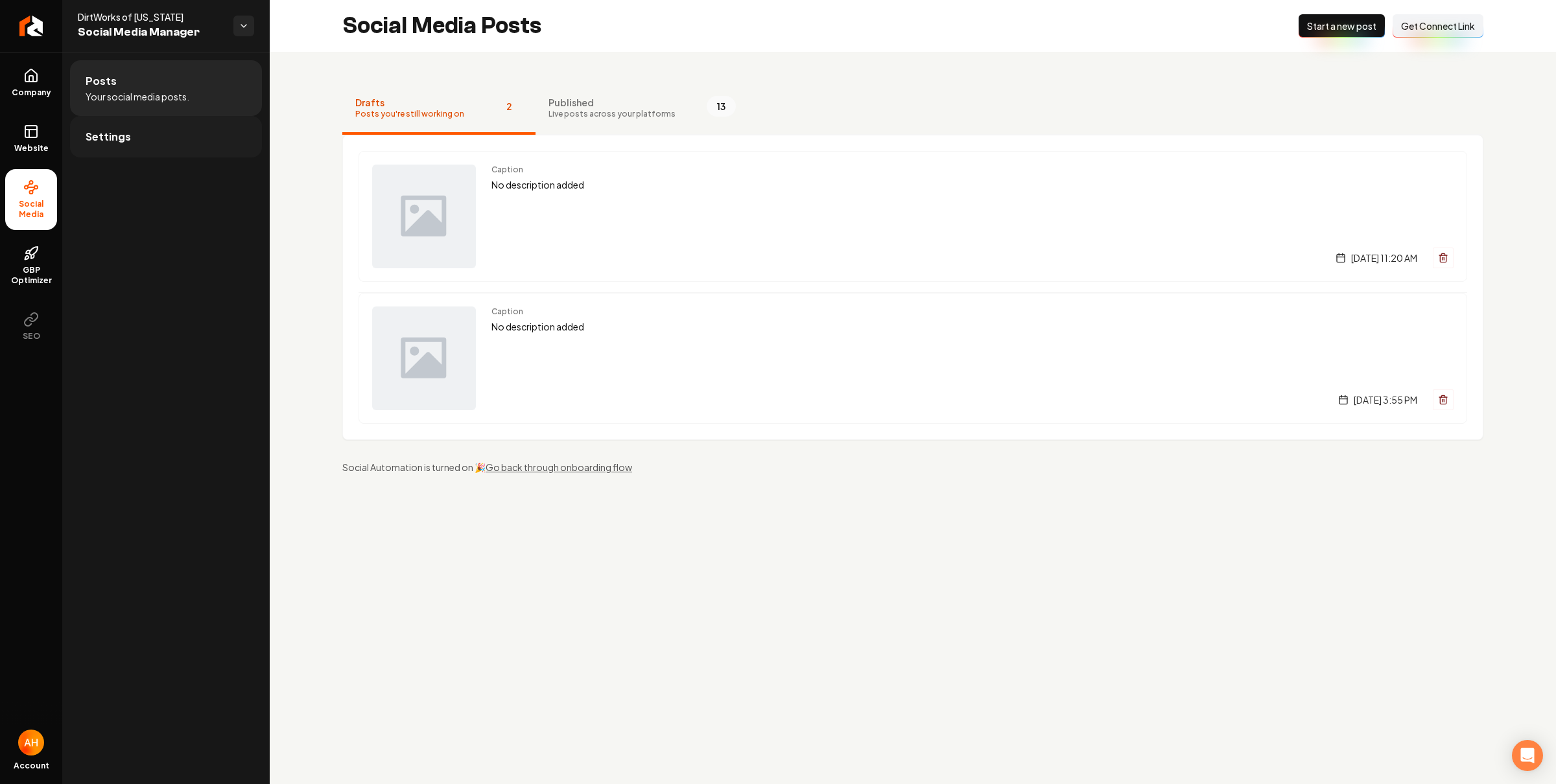
click at [171, 136] on link "Settings" at bounding box center [165, 137] width 191 height 42
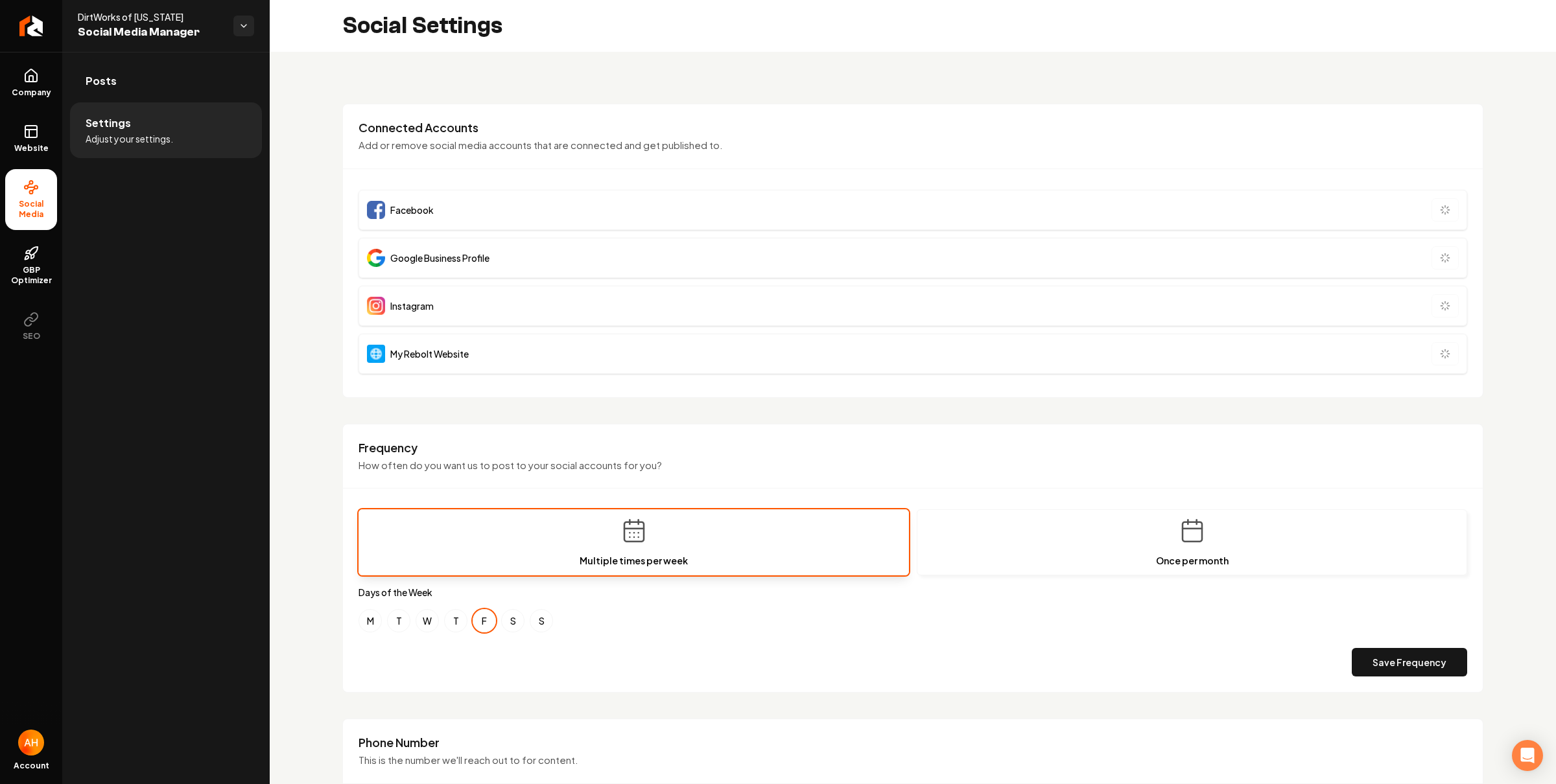
scroll to position [385, 0]
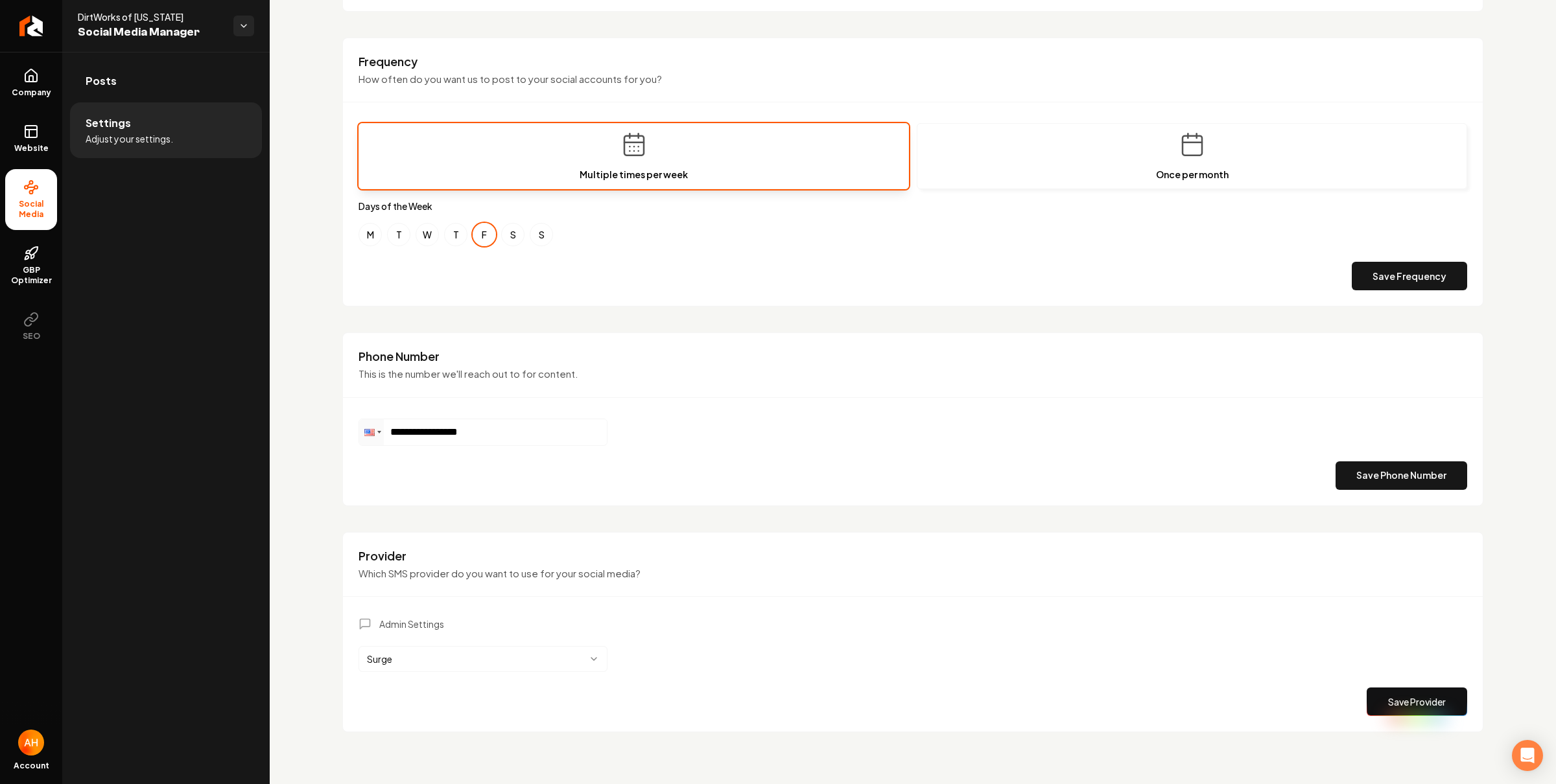
click at [930, 77] on p "How often do you want us to post to your social accounts for you?" at bounding box center [912, 79] width 1108 height 15
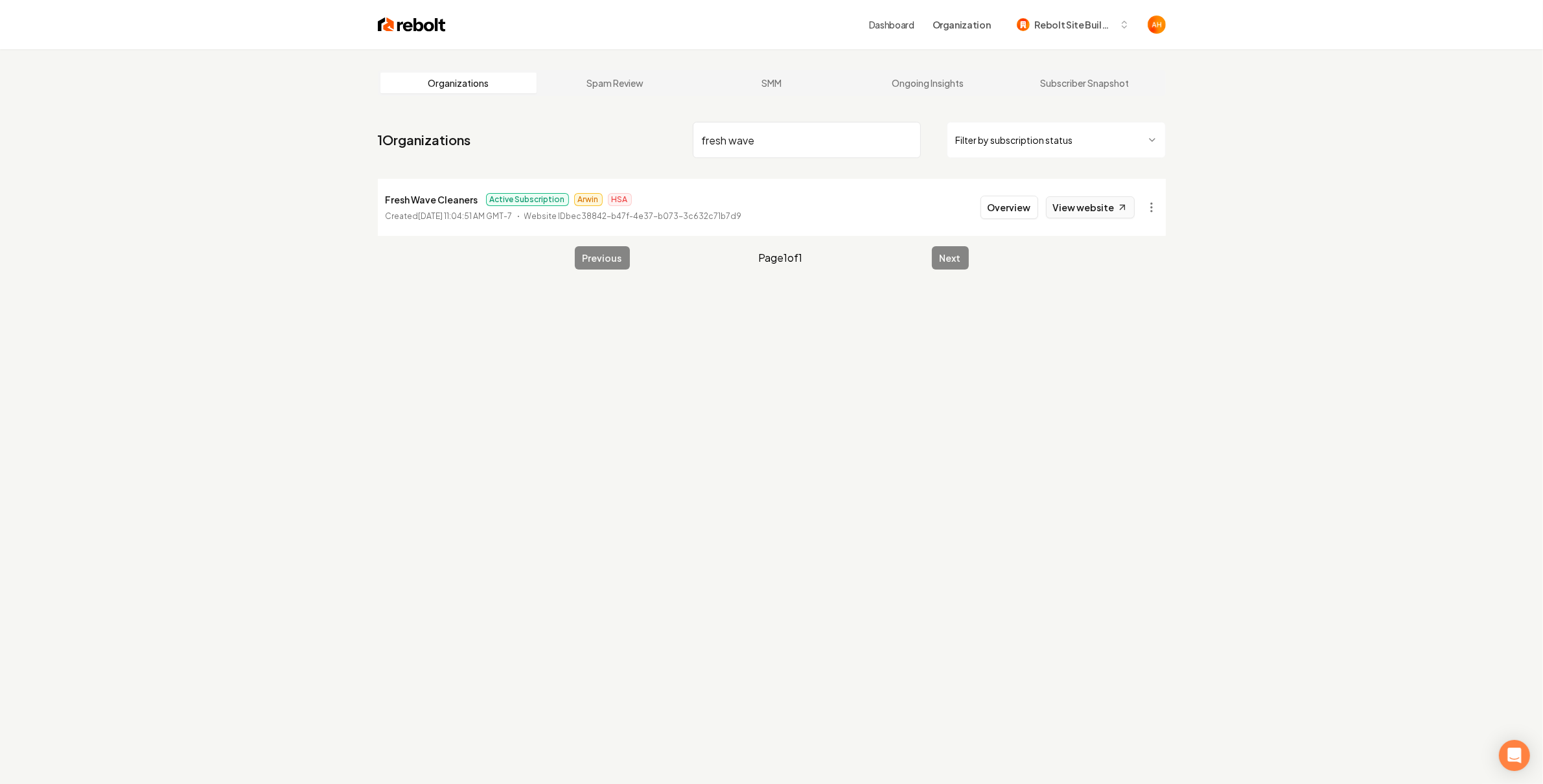
click at [1103, 209] on link "View website" at bounding box center [1091, 207] width 89 height 22
click at [1144, 200] on html "Dashboard Organization Rebolt Site Builder Organizations Spam Review SMM Ongoin…" at bounding box center [771, 392] width 1543 height 784
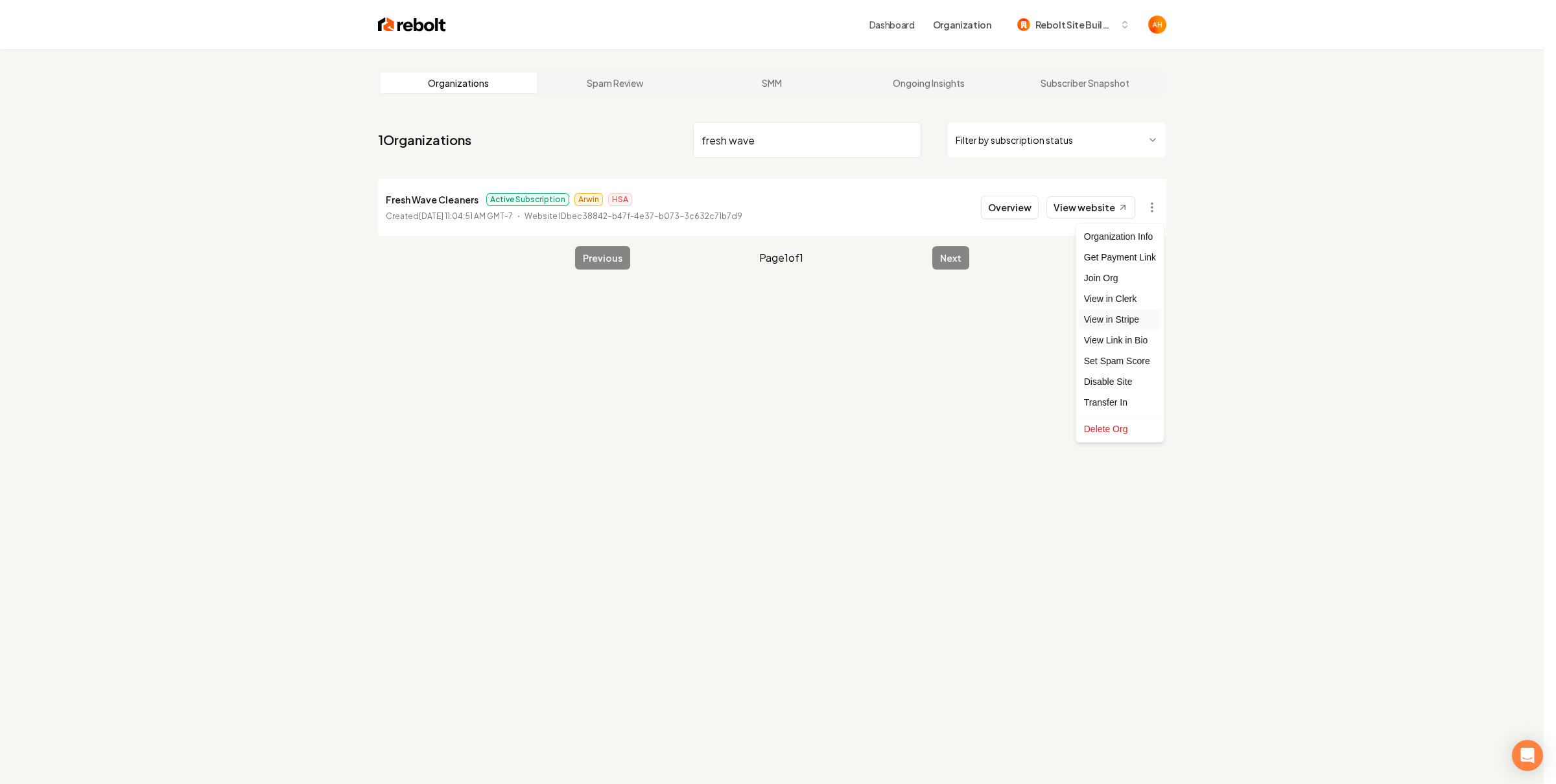
click at [1129, 315] on link "View in Stripe" at bounding box center [1119, 320] width 82 height 21
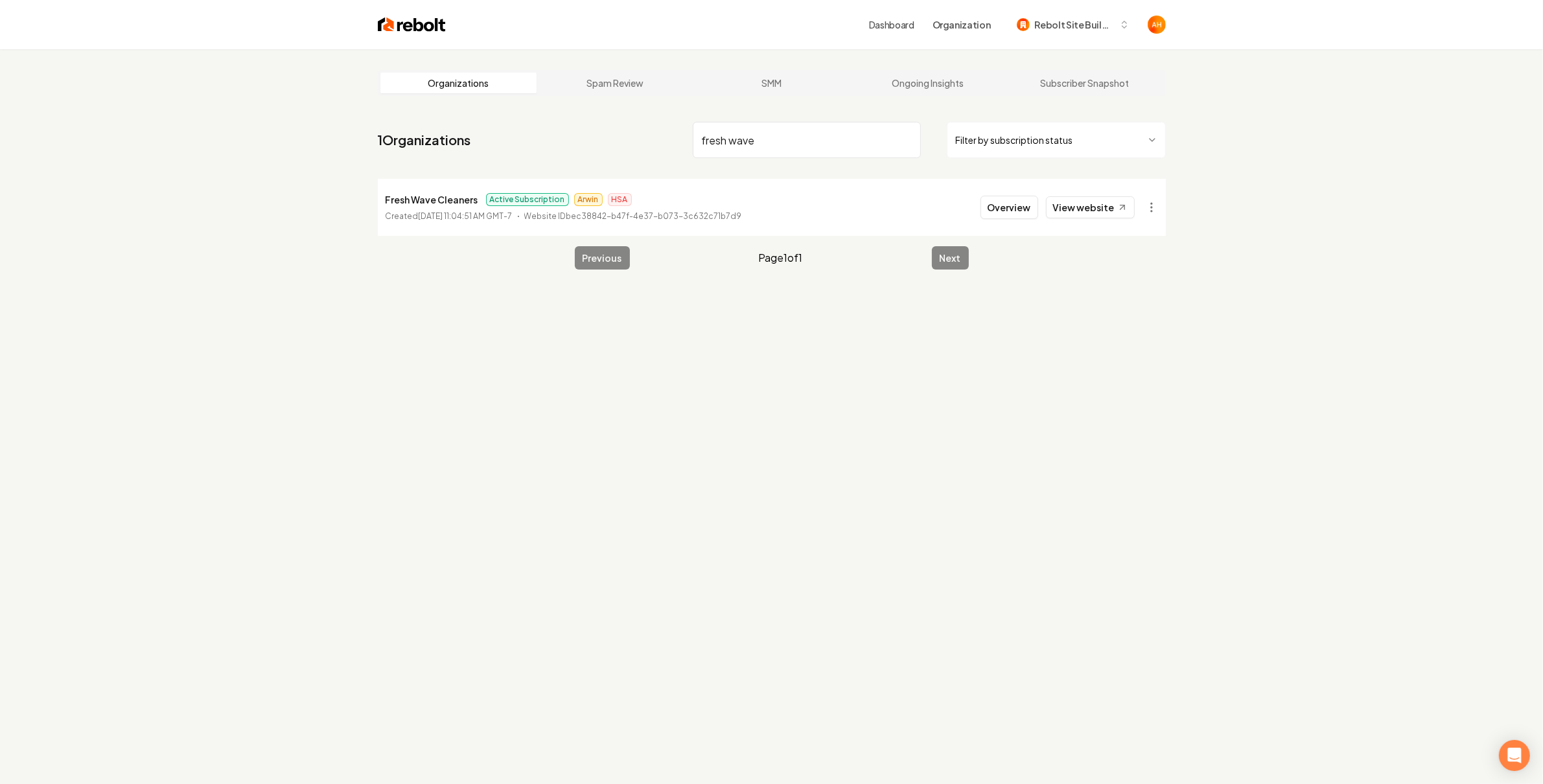
click at [546, 403] on div "Organizations Spam Review SMM Ongoing Insights Subscriber Snapshot 1 Organizati…" at bounding box center [771, 441] width 1543 height 784
click at [778, 125] on input "fresh wave" at bounding box center [807, 140] width 228 height 36
type input "minnesota"
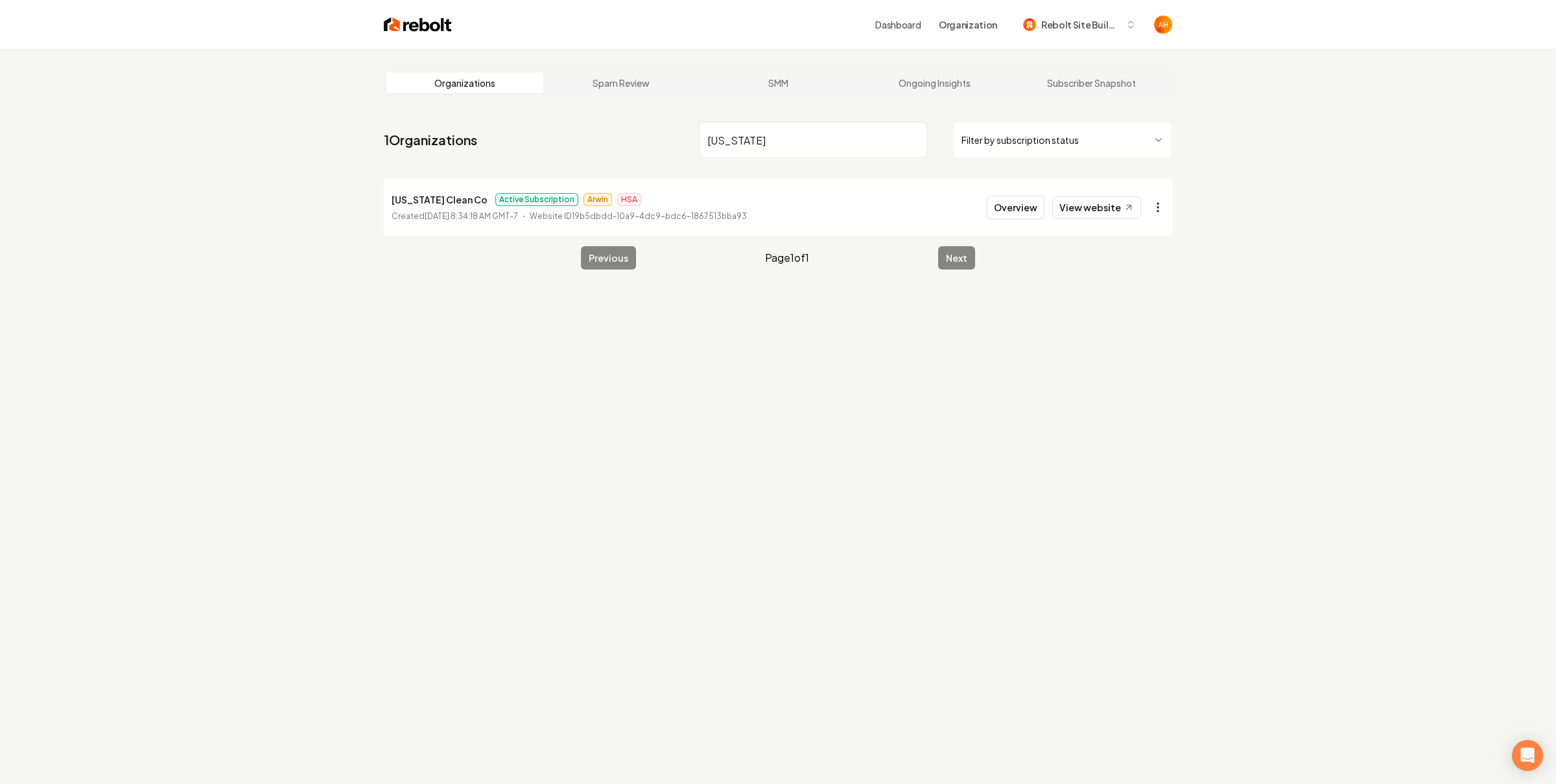
click at [1150, 215] on html "Dashboard Organization Rebolt Site Builder Organizations Spam Review SMM Ongoin…" at bounding box center [778, 392] width 1556 height 784
click at [1100, 321] on link "View in Stripe" at bounding box center [1119, 320] width 82 height 21
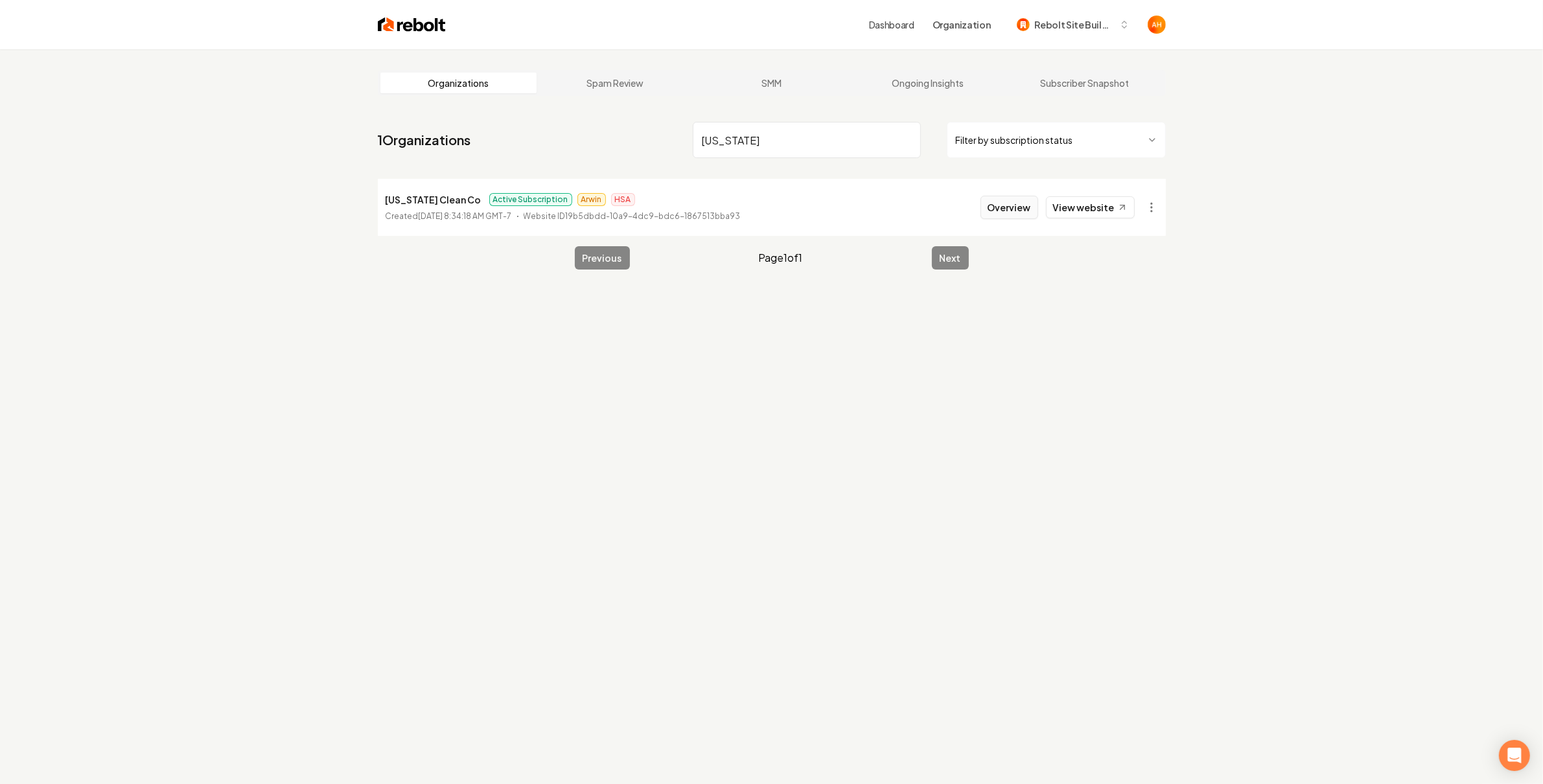
click at [1000, 202] on button "Overview" at bounding box center [1009, 207] width 58 height 23
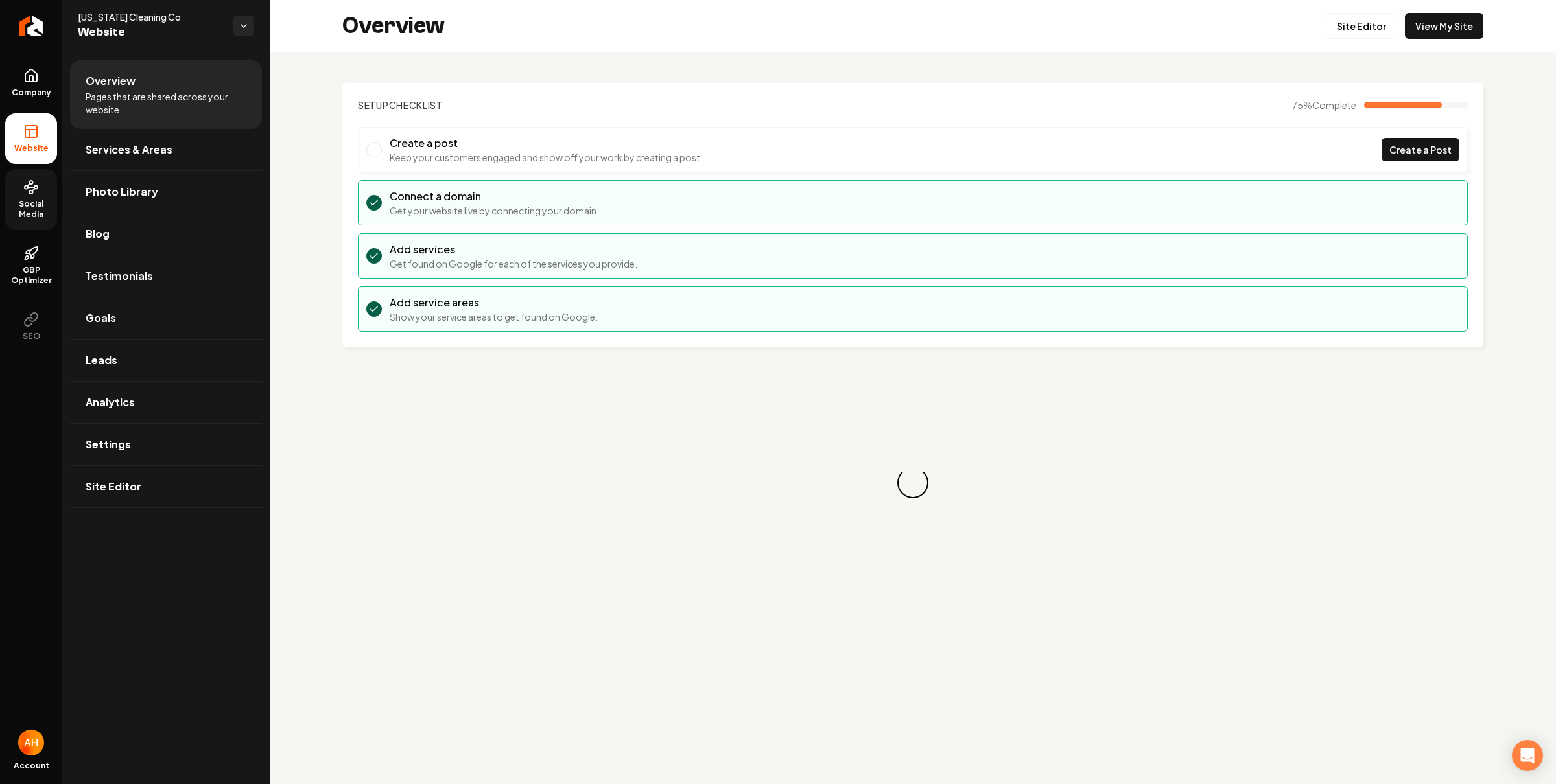
click at [9, 193] on link "Social Media" at bounding box center [31, 199] width 52 height 61
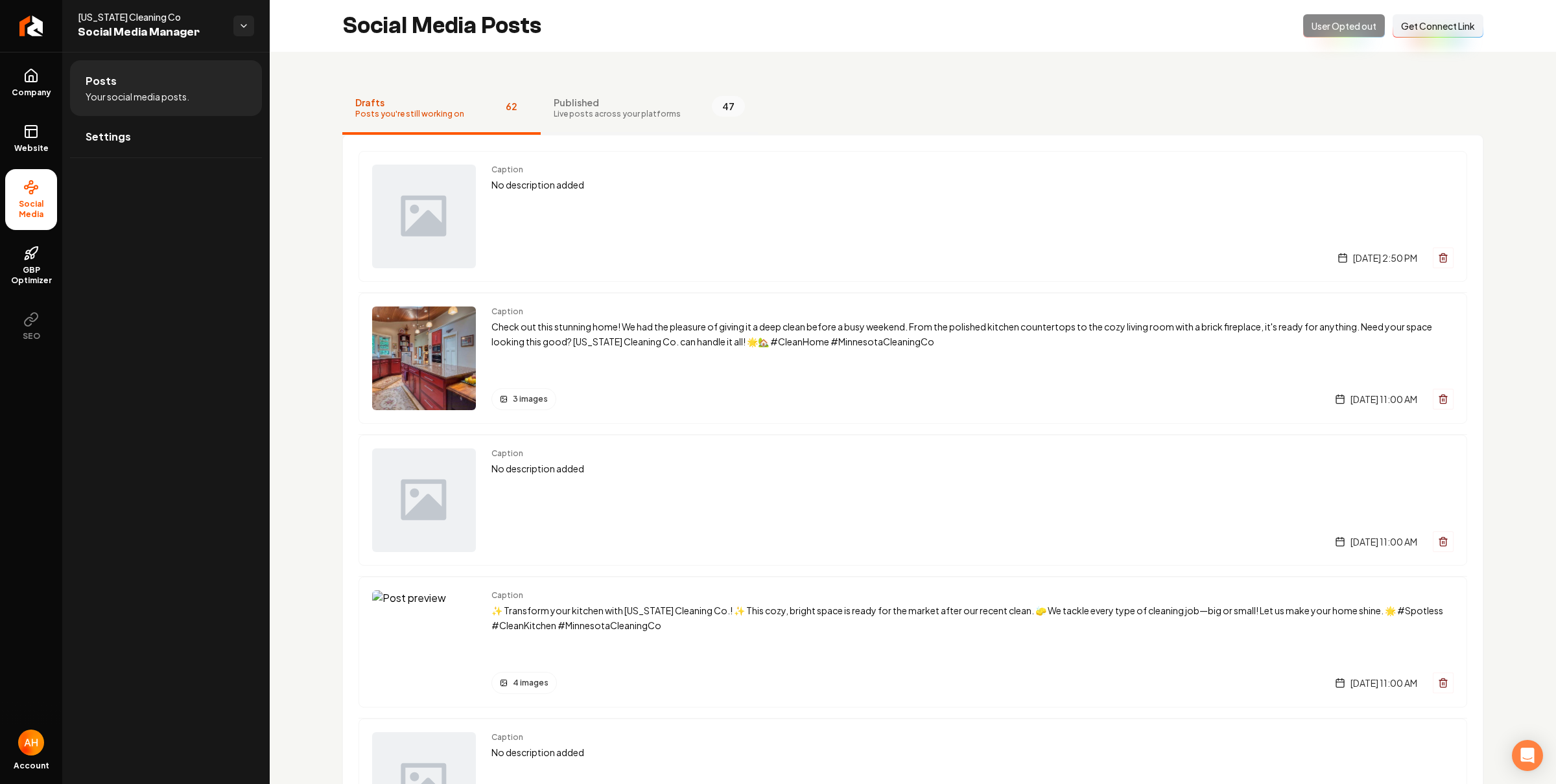
click at [599, 101] on span "Published" at bounding box center [617, 102] width 127 height 13
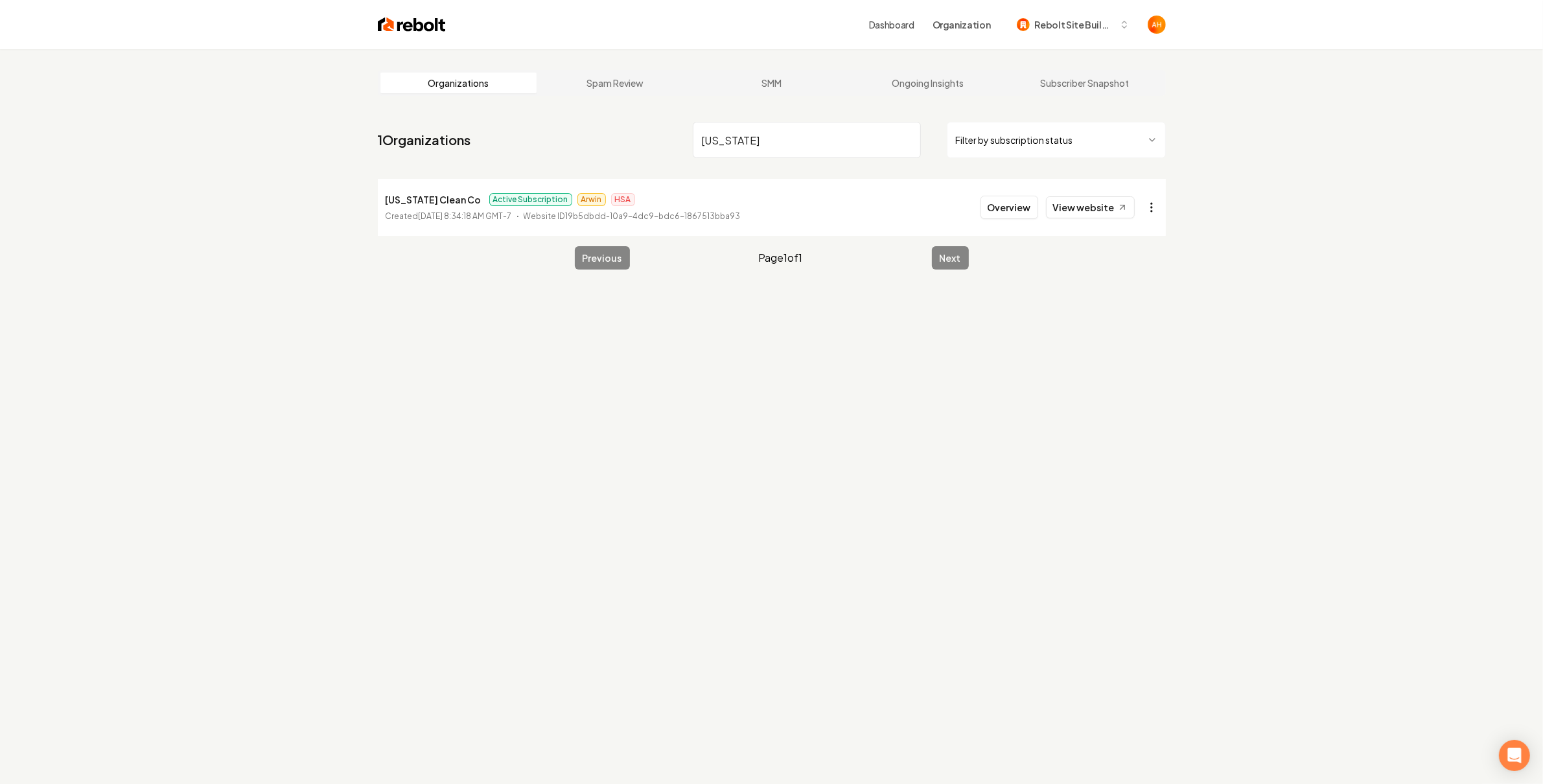
type input "minnesota"
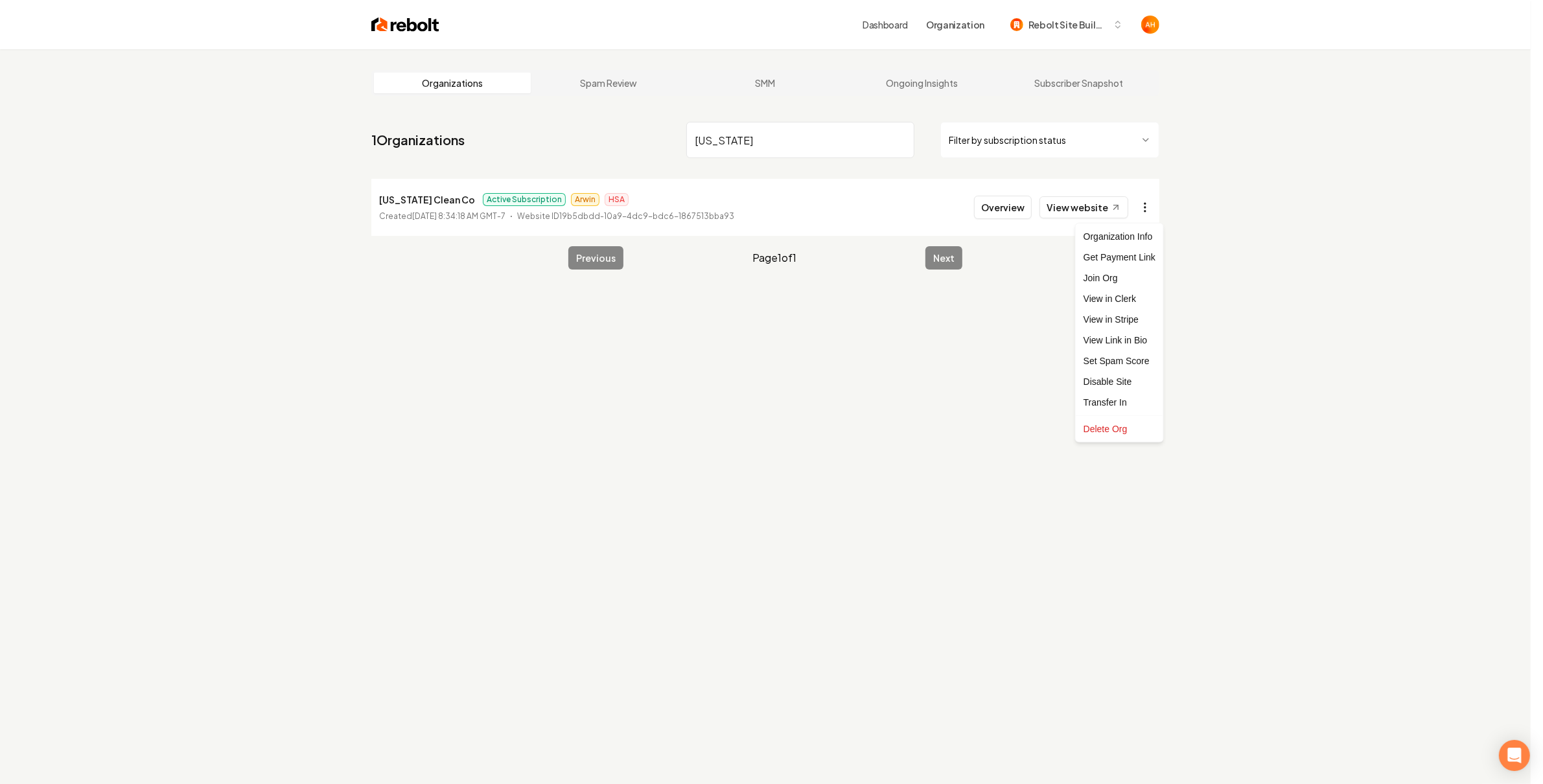
click at [1155, 210] on html "Dashboard Organization Rebolt Site Builder Organizations Spam Review SMM Ongoin…" at bounding box center [771, 392] width 1543 height 784
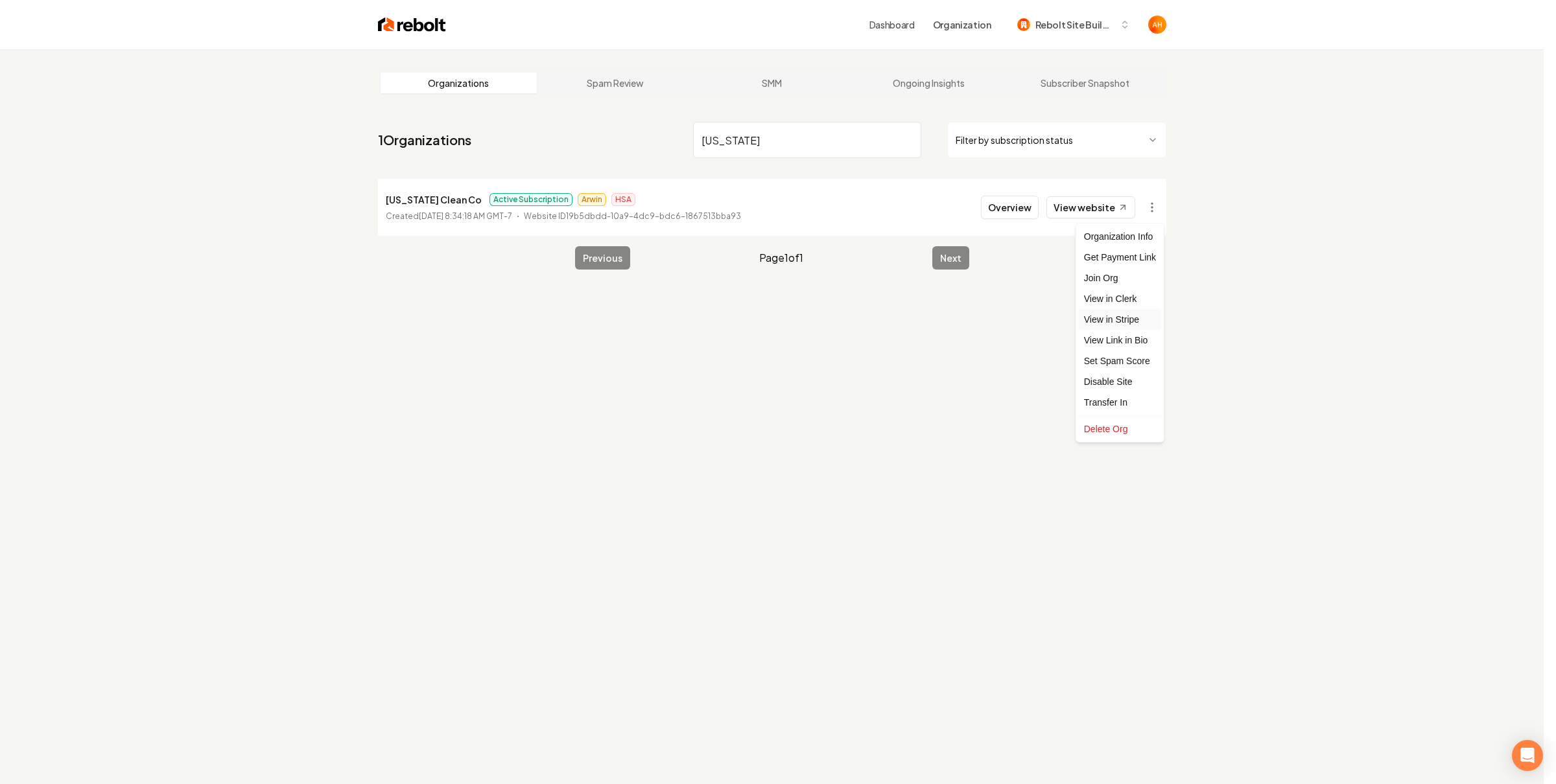
click at [1151, 318] on link "View in Stripe" at bounding box center [1119, 320] width 82 height 21
